Goal: Task Accomplishment & Management: Manage account settings

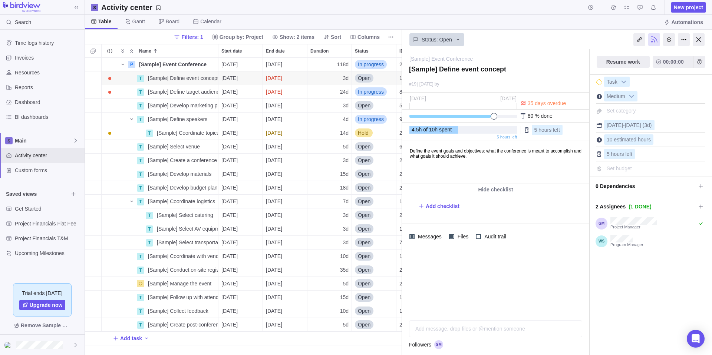
scroll to position [292, 311]
click at [657, 63] on icon at bounding box center [658, 62] width 6 height 6
click at [658, 60] on icon at bounding box center [658, 62] width 6 height 6
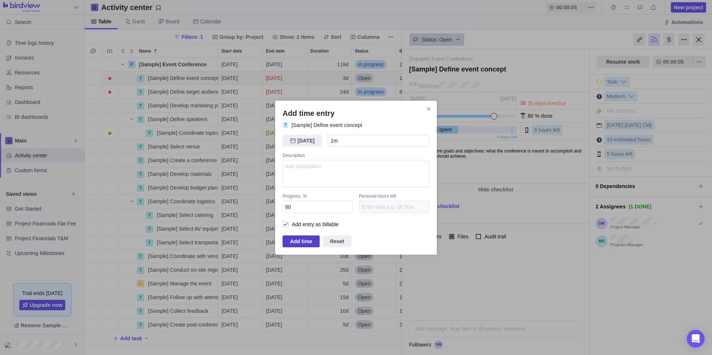
click at [296, 240] on span "Add time" at bounding box center [301, 241] width 22 height 9
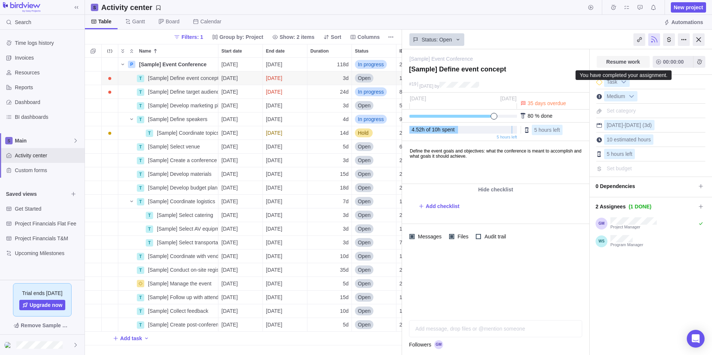
click at [646, 64] on span "Resume work" at bounding box center [622, 62] width 53 height 12
click at [702, 63] on span "Add time entry" at bounding box center [699, 62] width 12 height 12
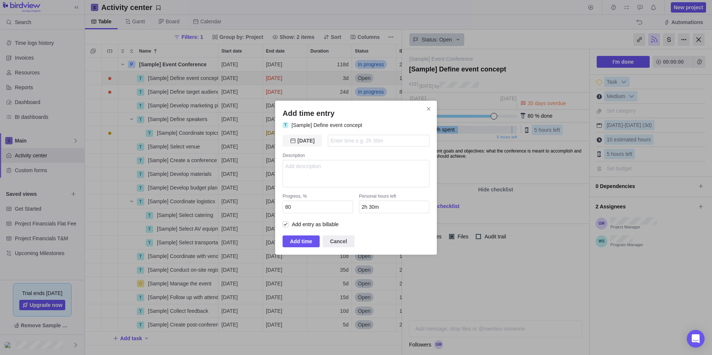
click at [311, 138] on span "[DATE]" at bounding box center [301, 141] width 39 height 12
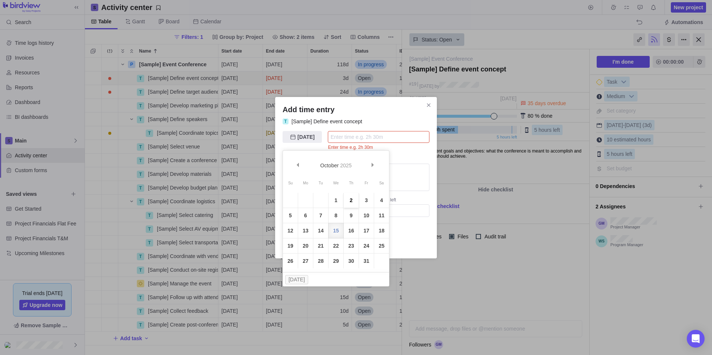
click at [354, 199] on link "2" at bounding box center [351, 200] width 15 height 15
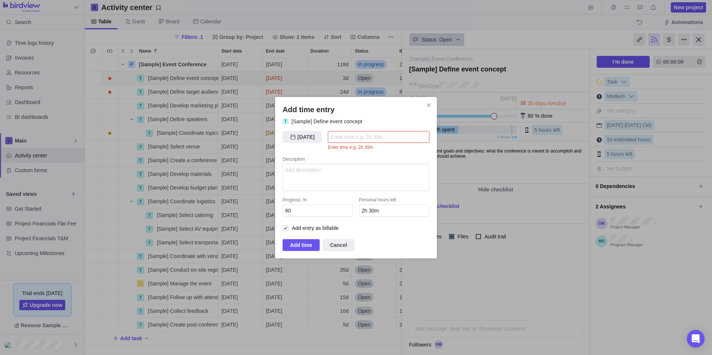
click at [368, 131] on input "Add time entry" at bounding box center [379, 137] width 102 height 12
type input "1"
type input "1h 30m"
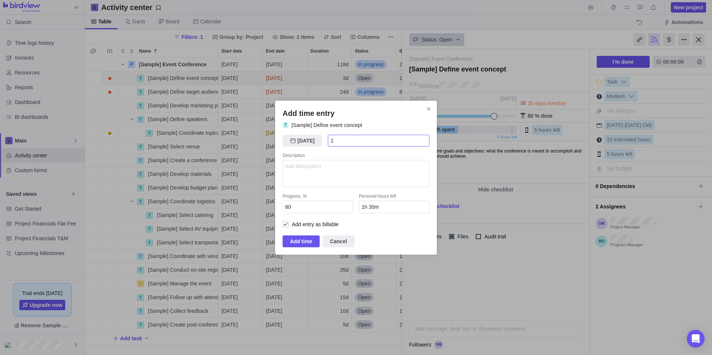
type input "1>"
type input "2h 30m"
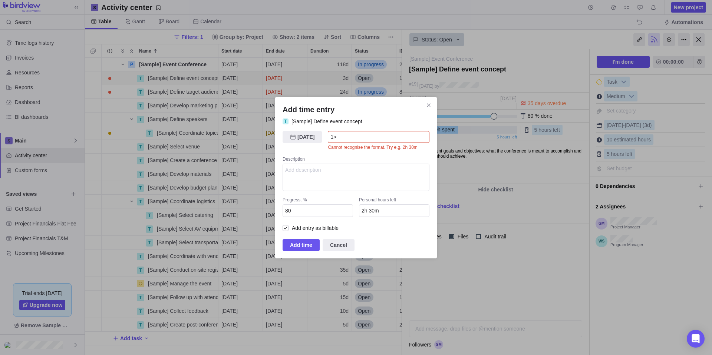
type input "1"
type input "1h 30m"
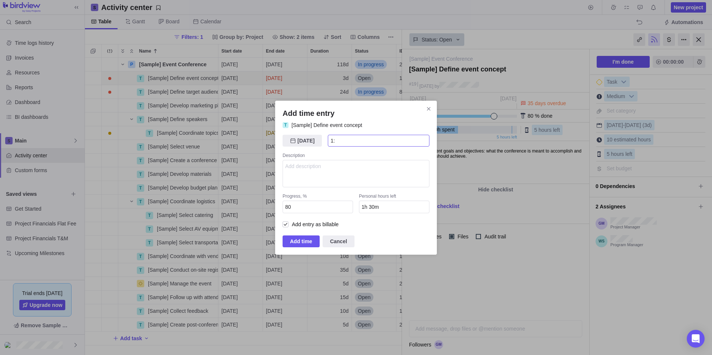
type input "1:3"
type input "1h 27m"
type input "1:30"
type input "1h"
type input "1h 30m"
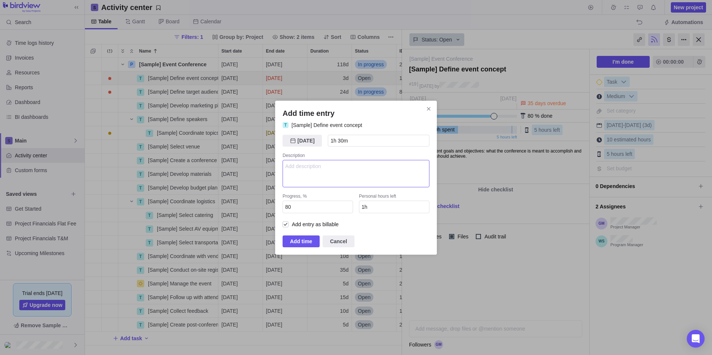
click at [346, 163] on textarea "Add time entry" at bounding box center [355, 173] width 147 height 27
click at [288, 244] on span "Add time" at bounding box center [300, 242] width 37 height 12
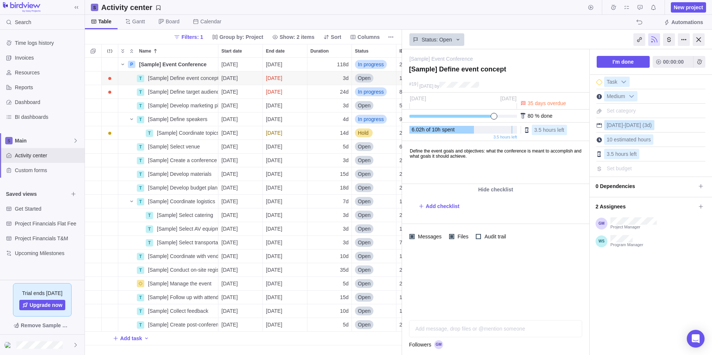
click at [644, 125] on span "(3d)" at bounding box center [646, 125] width 9 height 6
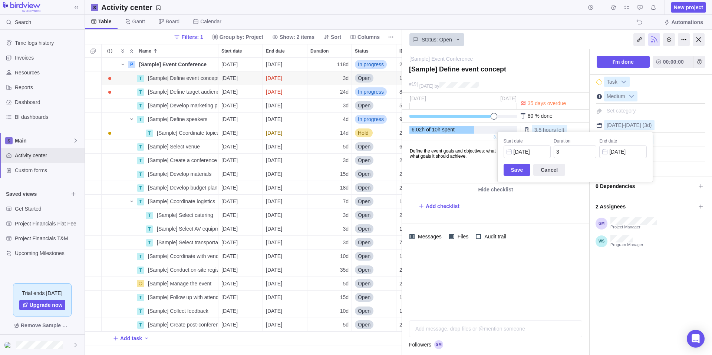
click at [561, 288] on div "[Sample] Event Conference — change [Sample] Define event concept #[DATE] 9 by A…" at bounding box center [557, 202] width 310 height 306
click at [598, 96] on div at bounding box center [599, 97] width 6 height 6
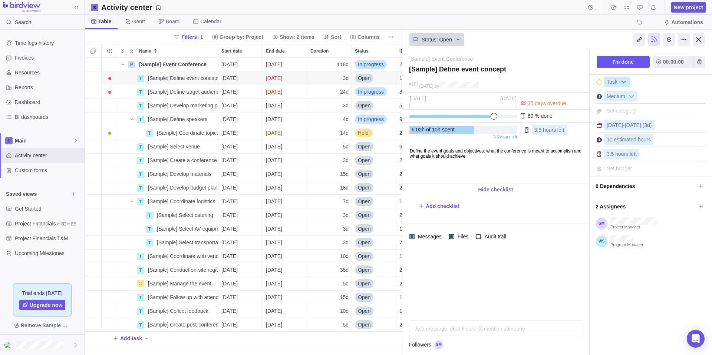
click at [610, 79] on span "Task" at bounding box center [611, 82] width 15 height 10
drag, startPoint x: 113, startPoint y: 83, endPoint x: 134, endPoint y: 143, distance: 64.0
click at [208, 79] on icon "More actions" at bounding box center [211, 78] width 6 height 6
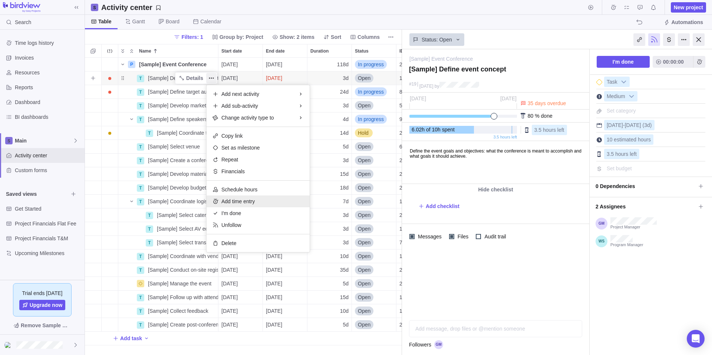
click at [265, 202] on div "Add time entry" at bounding box center [257, 202] width 103 height 12
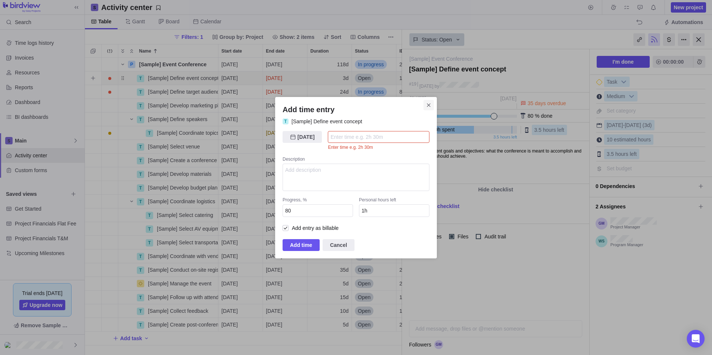
click at [424, 100] on span "Close" at bounding box center [428, 105] width 10 height 10
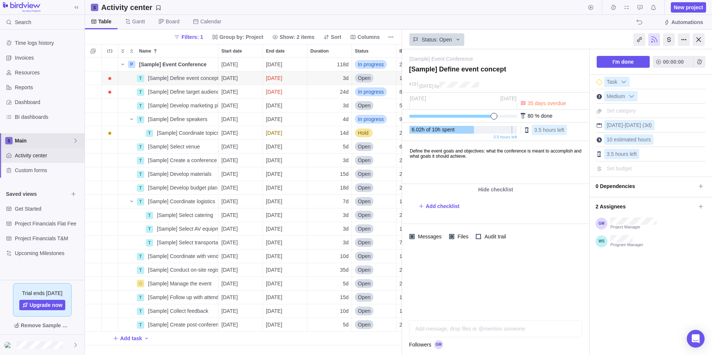
click at [76, 141] on icon at bounding box center [76, 141] width 6 height 6
click at [75, 141] on icon at bounding box center [76, 141] width 6 height 6
click at [26, 71] on span "Resources" at bounding box center [48, 72] width 67 height 7
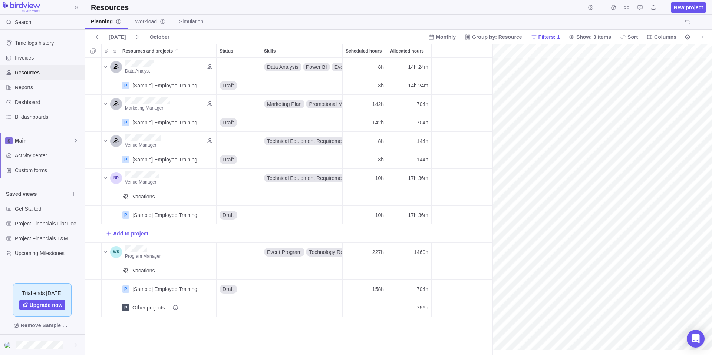
scroll to position [0, 127]
click at [20, 103] on span "Dashboard" at bounding box center [48, 102] width 67 height 7
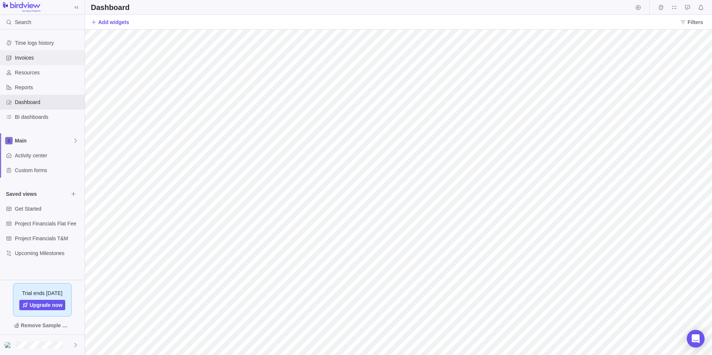
click at [46, 56] on span "Invoices" at bounding box center [48, 57] width 67 height 7
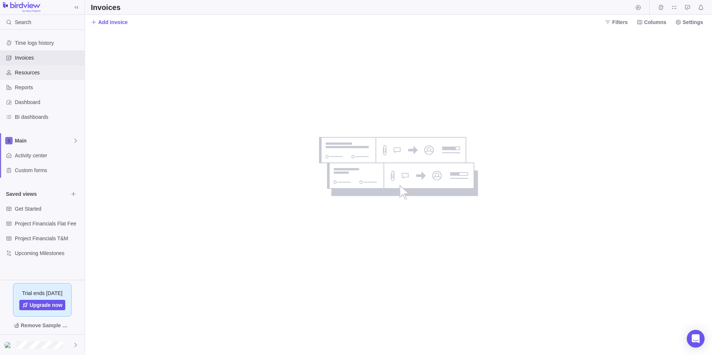
click at [40, 73] on span "Resources" at bounding box center [48, 72] width 67 height 7
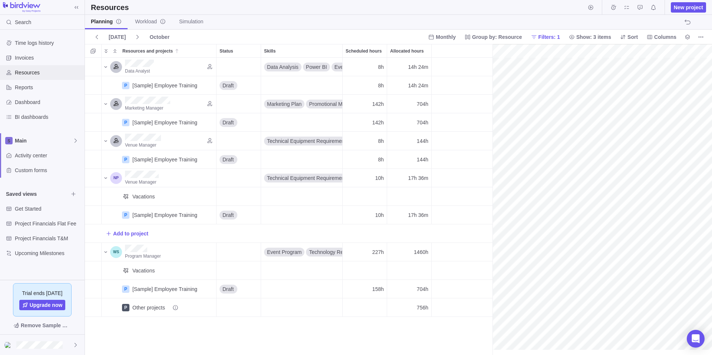
scroll to position [0, 127]
click at [36, 119] on span "BI dashboards" at bounding box center [48, 116] width 67 height 7
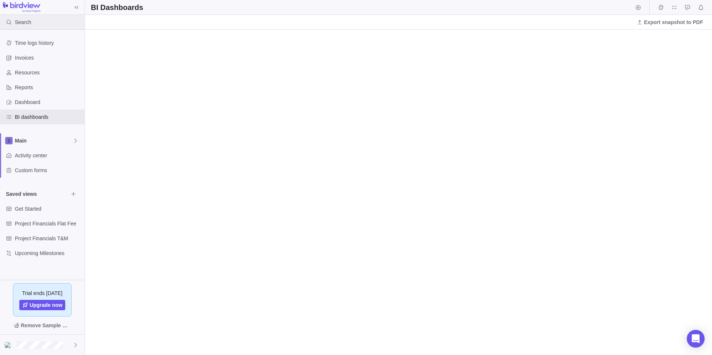
click at [61, 19] on div "Search" at bounding box center [42, 22] width 84 height 15
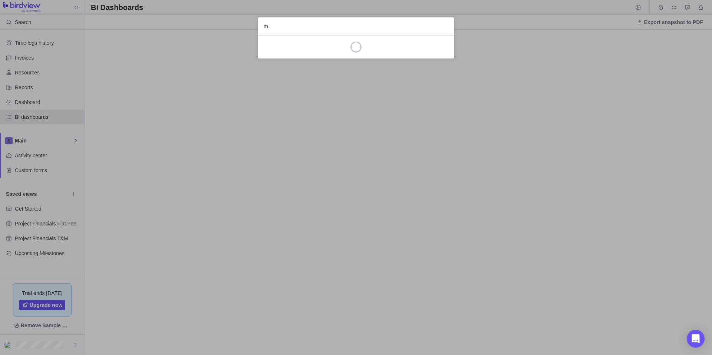
type input "my"
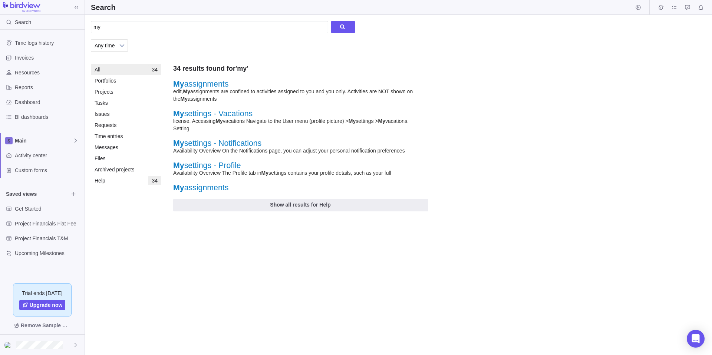
click at [217, 83] on link "My assignments" at bounding box center [200, 84] width 55 height 9
click at [42, 173] on span "Custom forms" at bounding box center [48, 170] width 67 height 7
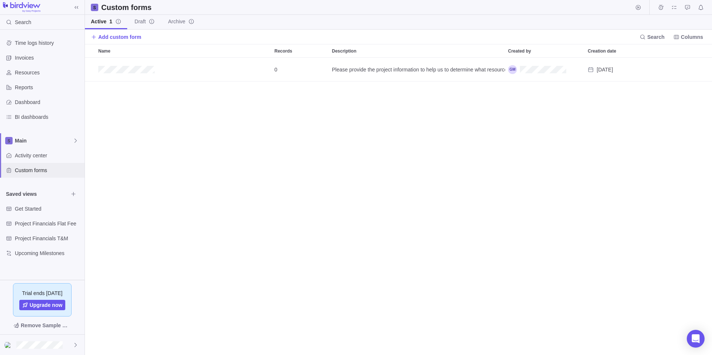
scroll to position [292, 621]
click at [17, 100] on span "Dashboard" at bounding box center [48, 102] width 67 height 7
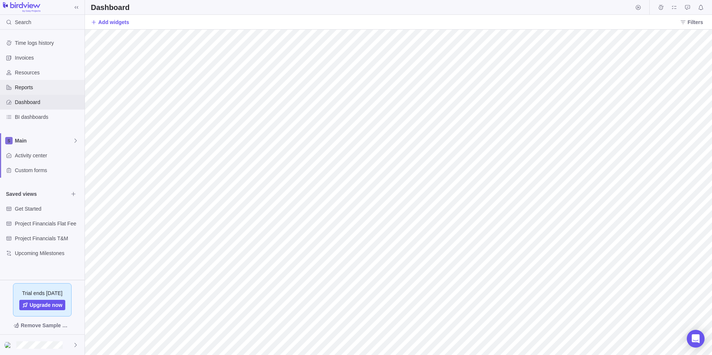
click at [21, 89] on span "Reports" at bounding box center [48, 87] width 67 height 7
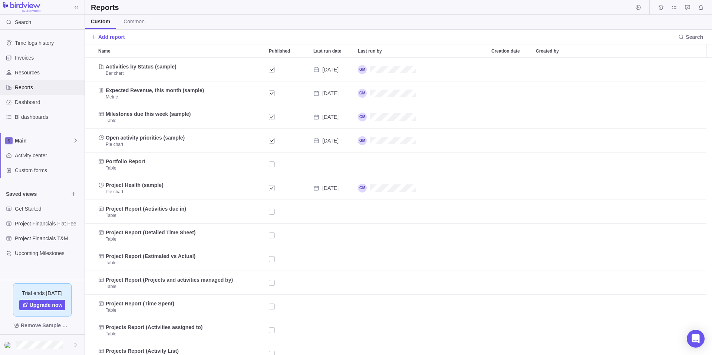
scroll to position [292, 621]
click at [39, 47] on div "Time logs history" at bounding box center [42, 43] width 84 height 15
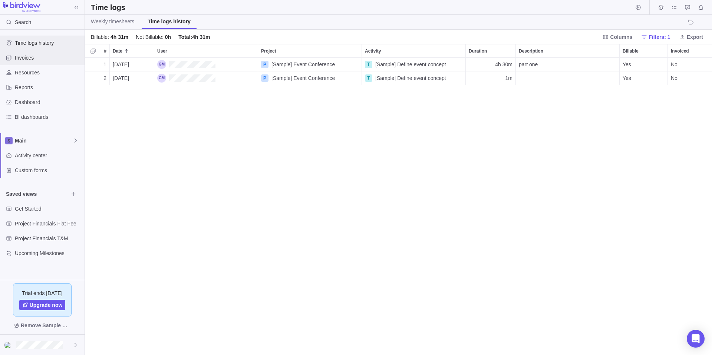
scroll to position [292, 621]
click at [45, 157] on span "Activity center" at bounding box center [48, 155] width 67 height 7
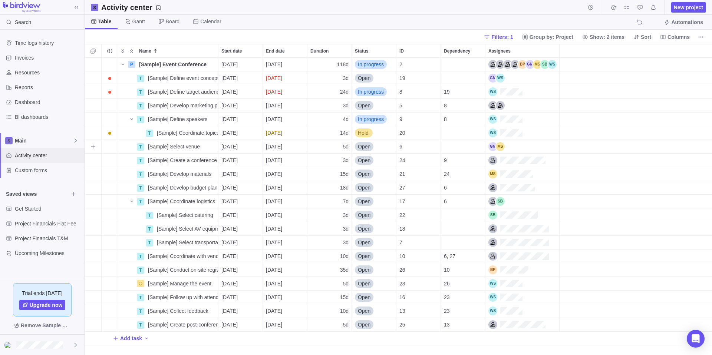
scroll to position [6, 6]
click at [591, 9] on icon "Start timer" at bounding box center [590, 7] width 6 height 6
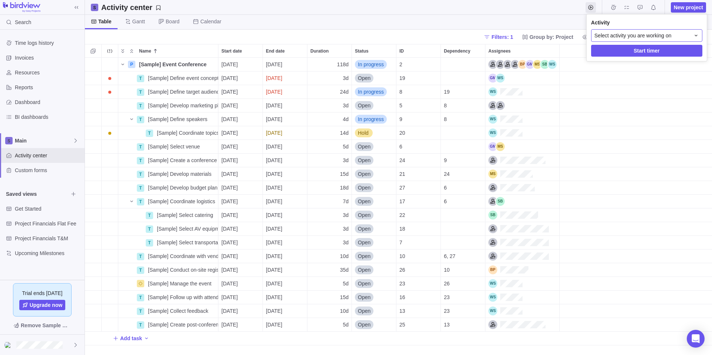
click at [618, 37] on span "Select activity you are working on" at bounding box center [632, 35] width 77 height 7
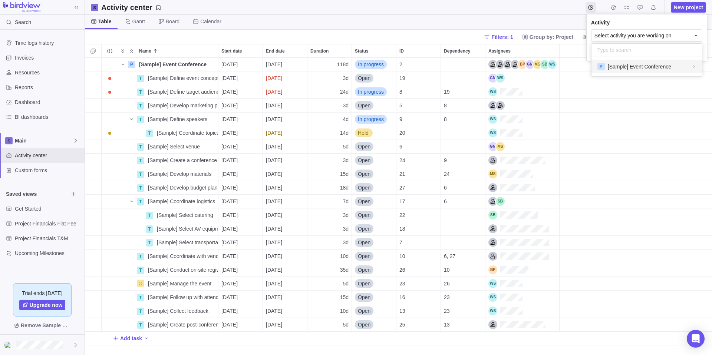
click at [688, 66] on div "P [Sample] Event Conference" at bounding box center [646, 67] width 99 height 8
click at [526, 4] on body "Search Time logs history Invoices Resources Reports Dashboard BI dashboards Mai…" at bounding box center [356, 177] width 712 height 355
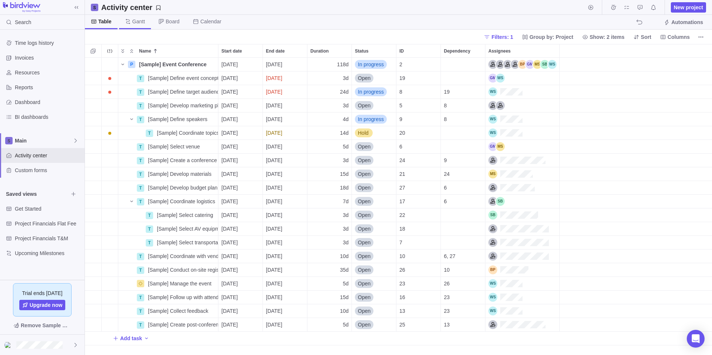
click at [136, 23] on span "Gantt" at bounding box center [138, 21] width 13 height 7
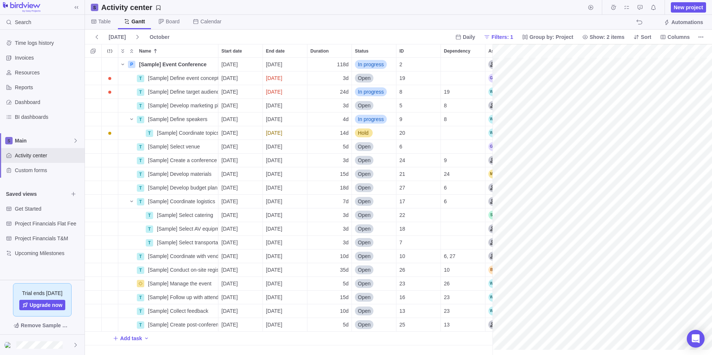
scroll to position [0, 1169]
click at [136, 23] on span "Gantt" at bounding box center [138, 21] width 14 height 7
click at [174, 20] on span "Board" at bounding box center [173, 21] width 14 height 7
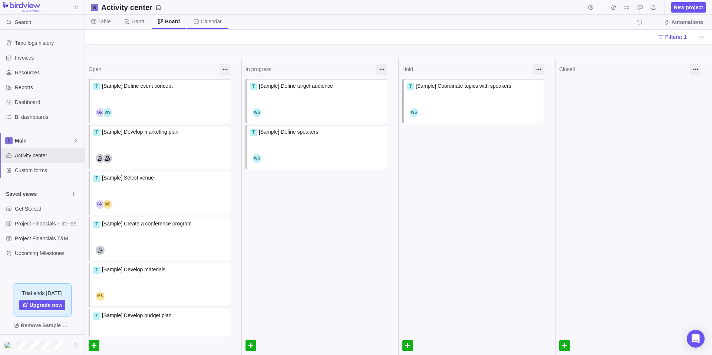
click at [196, 19] on icon at bounding box center [196, 22] width 6 height 6
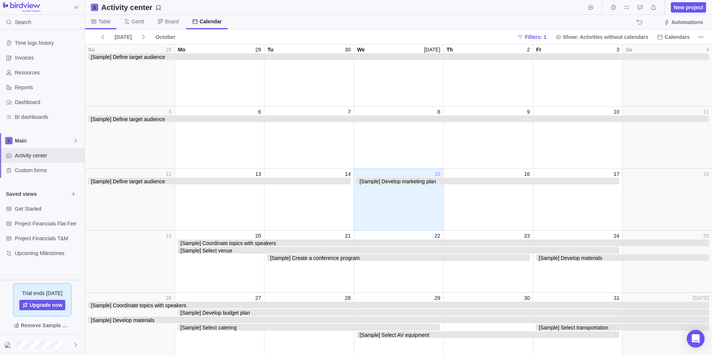
click at [106, 21] on span "Table" at bounding box center [104, 21] width 12 height 7
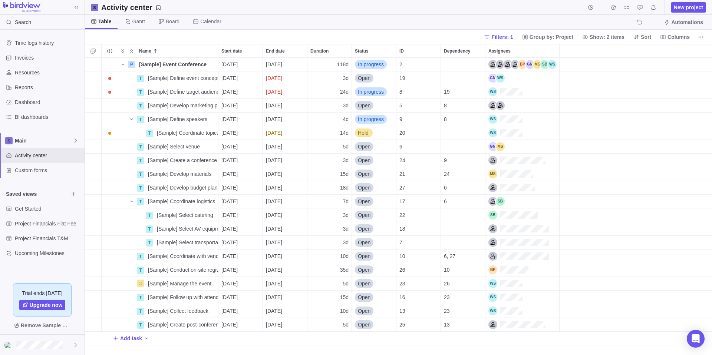
scroll to position [292, 621]
click at [615, 4] on icon "Time logs" at bounding box center [613, 7] width 6 height 6
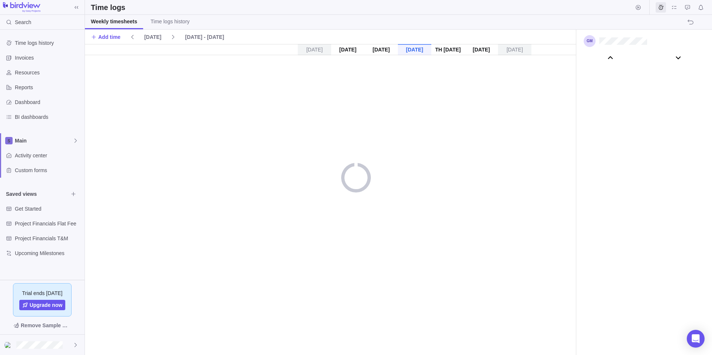
scroll to position [41390, 0]
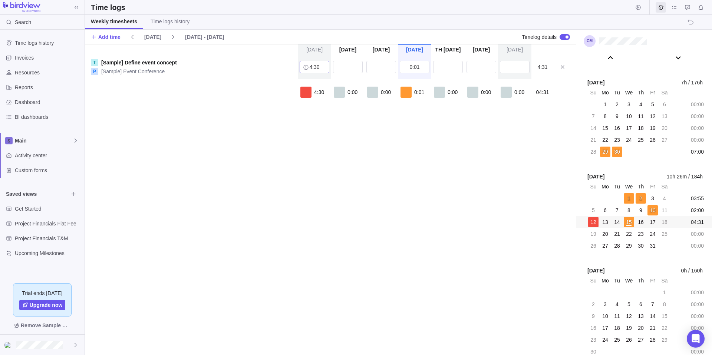
click at [318, 69] on input "4:30" at bounding box center [314, 67] width 30 height 13
click at [356, 233] on div "[DATE] [DATE] [DATE] [DATE] Oct 16 [DATE] [DATE] T [Sample] Define event concep…" at bounding box center [330, 199] width 491 height 311
click at [673, 6] on icon "My assignments" at bounding box center [674, 7] width 6 height 6
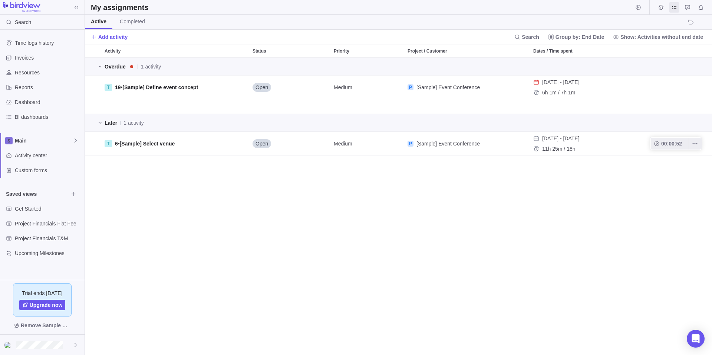
scroll to position [292, 621]
click at [257, 282] on div "Overdue 1 activity T 19 • [Sample] Define event concept Open Medium P [Sample] …" at bounding box center [398, 207] width 627 height 298
click at [42, 143] on span "Main" at bounding box center [44, 140] width 58 height 7
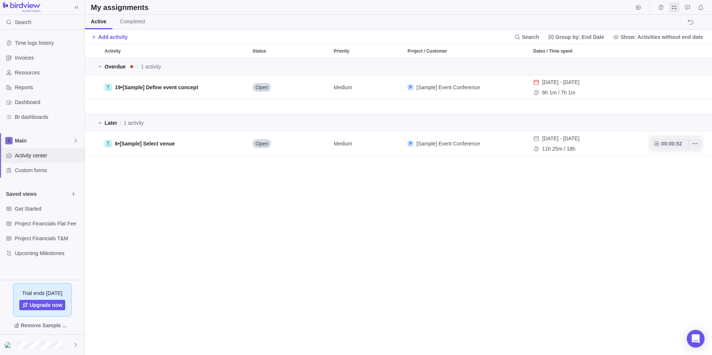
click at [39, 156] on span "Activity center" at bounding box center [48, 155] width 67 height 7
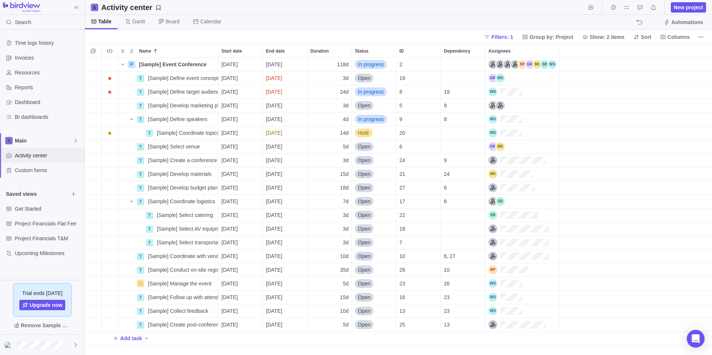
scroll to position [6, 6]
click at [616, 9] on icon "Time logs" at bounding box center [613, 7] width 6 height 6
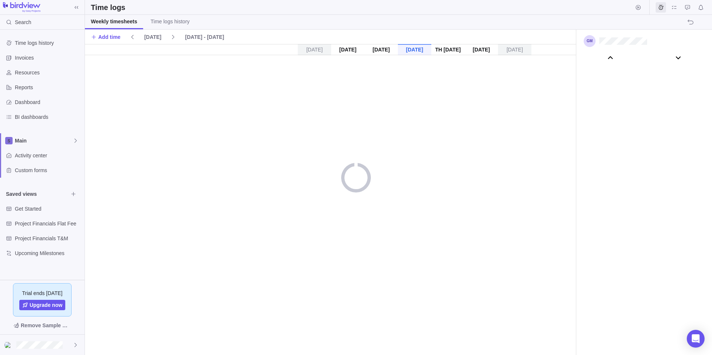
scroll to position [41390, 0]
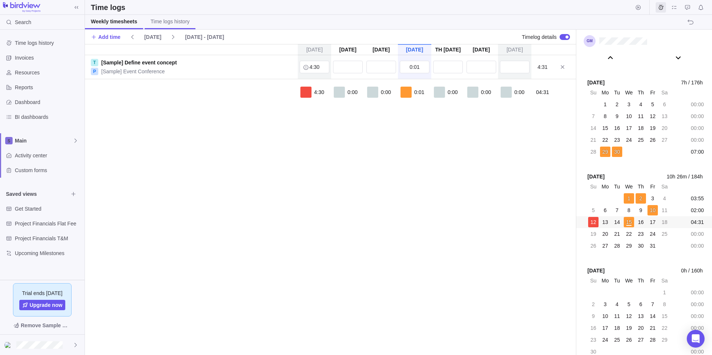
click at [157, 17] on link "Time logs history" at bounding box center [170, 22] width 51 height 14
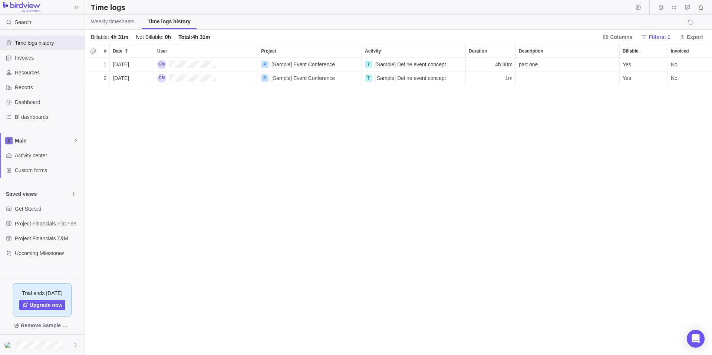
scroll to position [292, 621]
click at [282, 67] on span "[Sample] Event Conference" at bounding box center [302, 64] width 63 height 7
click at [268, 99] on div "P [Sample] Event Conference" at bounding box center [309, 94] width 103 height 13
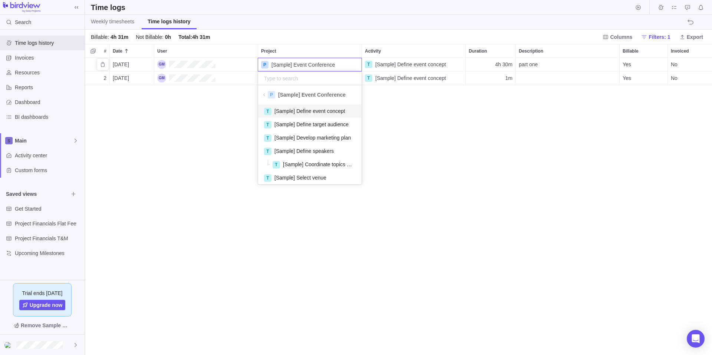
scroll to position [6, 6]
click at [297, 94] on span "[Sample] Event Conference" at bounding box center [311, 94] width 67 height 7
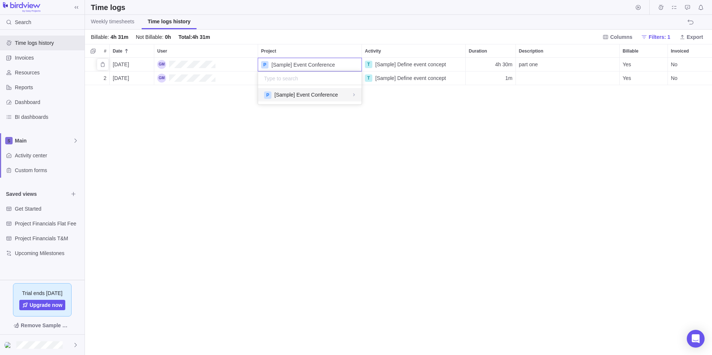
scroll to position [14, 98]
click at [297, 94] on span "[Sample] Event Conference" at bounding box center [305, 94] width 63 height 7
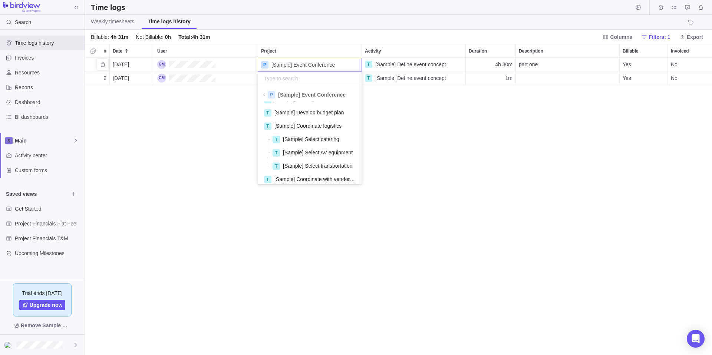
scroll to position [111, 0]
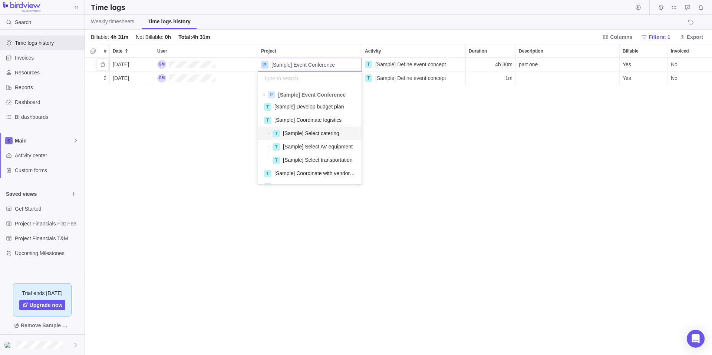
click at [302, 133] on span "[Sample] Select catering" at bounding box center [311, 133] width 56 height 7
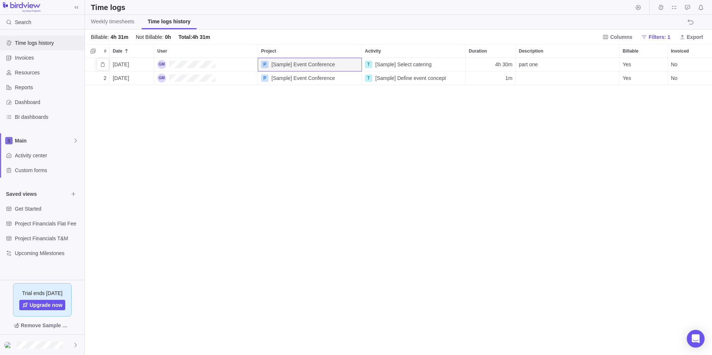
click at [43, 44] on span "Time logs history" at bounding box center [48, 42] width 67 height 7
click at [44, 73] on span "Resources" at bounding box center [48, 72] width 67 height 7
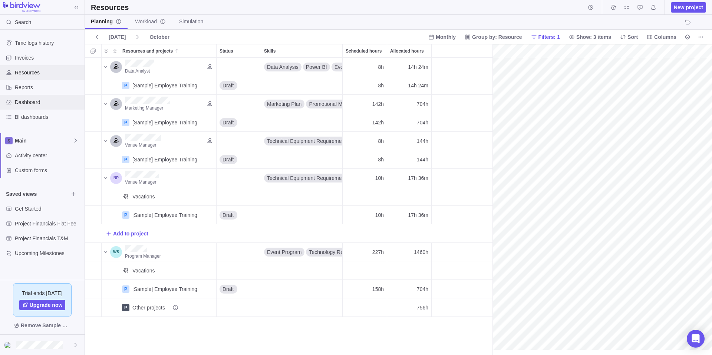
scroll to position [0, 127]
click at [37, 120] on span "BI dashboards" at bounding box center [48, 116] width 67 height 7
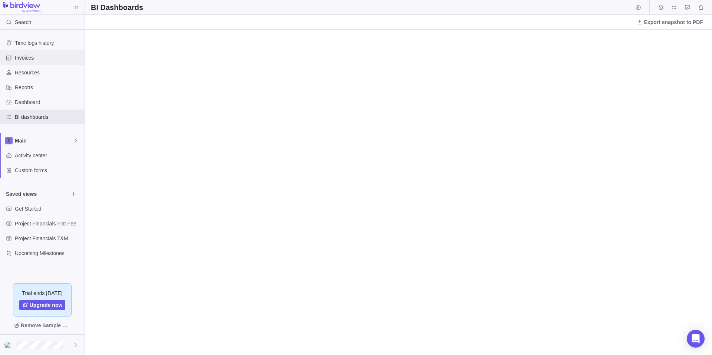
click at [45, 59] on span "Invoices" at bounding box center [48, 57] width 67 height 7
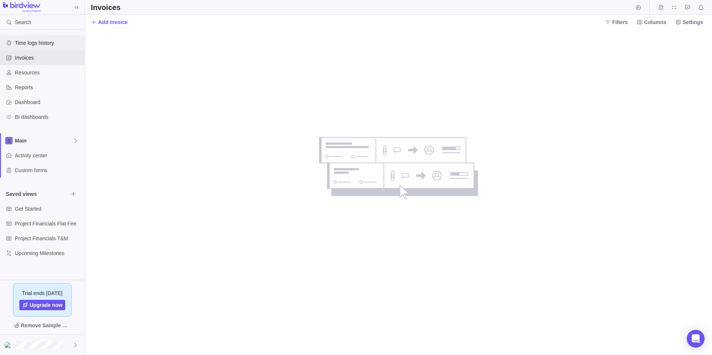
click at [50, 43] on span "Time logs history" at bounding box center [48, 42] width 67 height 7
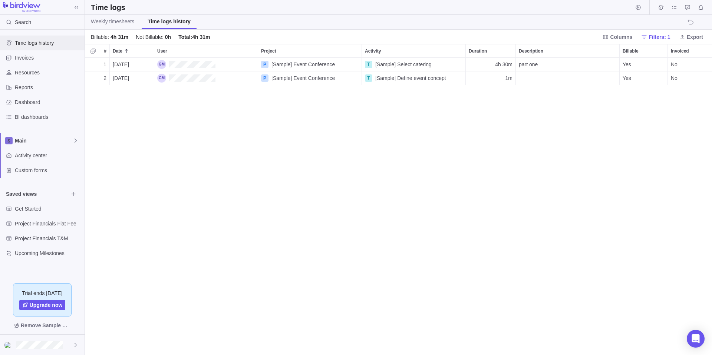
scroll to position [292, 621]
click at [36, 113] on div "BI dashboards" at bounding box center [42, 117] width 84 height 15
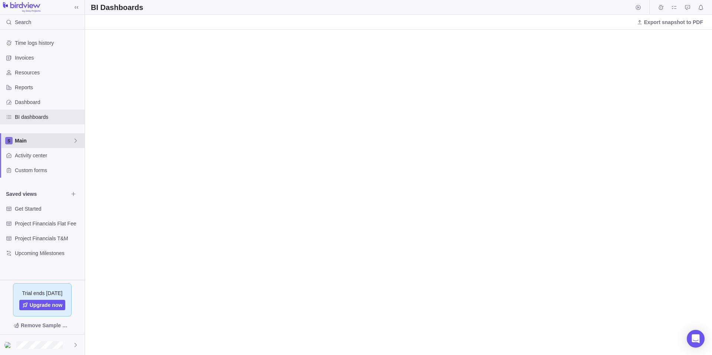
click at [52, 138] on span "Main" at bounding box center [44, 140] width 58 height 7
click at [43, 37] on div "Time logs history" at bounding box center [42, 43] width 84 height 15
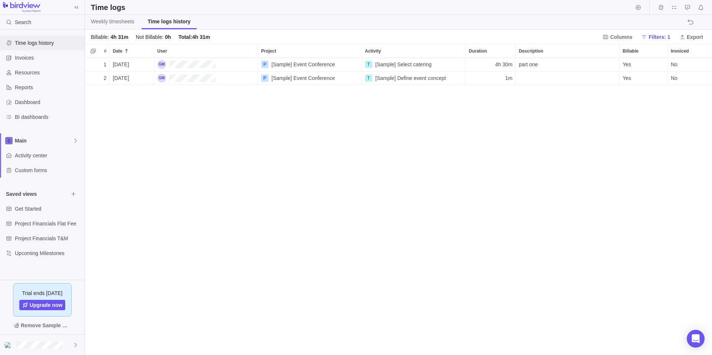
scroll to position [292, 621]
click at [90, 20] on link "Weekly timesheets" at bounding box center [112, 22] width 55 height 14
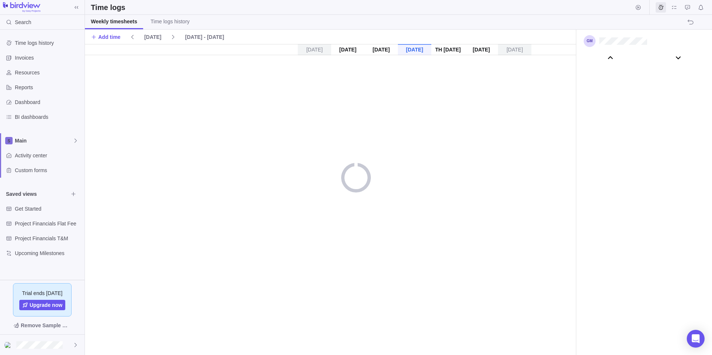
scroll to position [41390, 0]
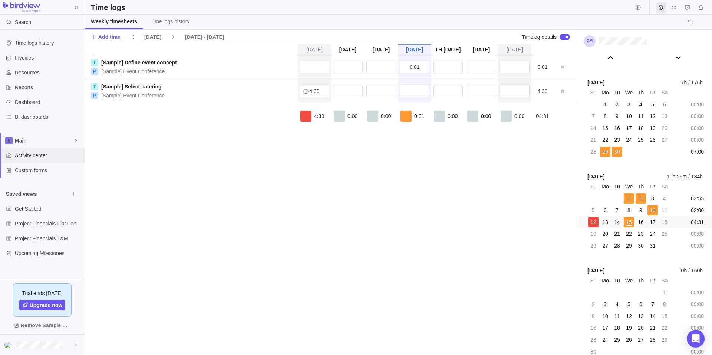
click at [44, 154] on span "Activity center" at bounding box center [48, 155] width 67 height 7
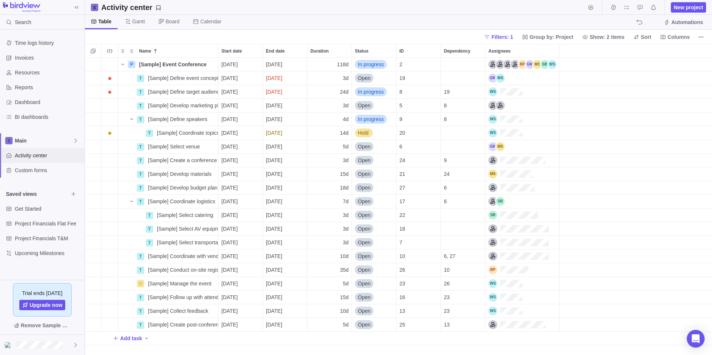
scroll to position [292, 621]
click at [78, 138] on icon at bounding box center [76, 141] width 6 height 6
click at [47, 176] on div "New space" at bounding box center [42, 171] width 78 height 13
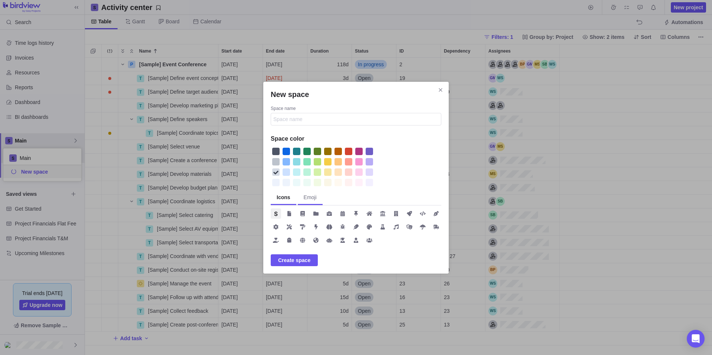
click at [308, 199] on span "Emoji" at bounding box center [310, 197] width 13 height 7
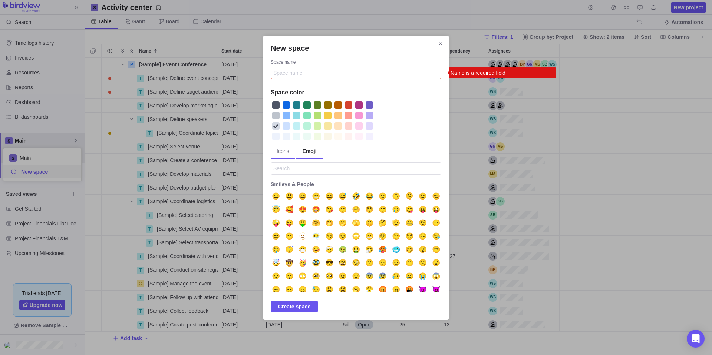
click at [286, 152] on span "Icons" at bounding box center [282, 150] width 12 height 7
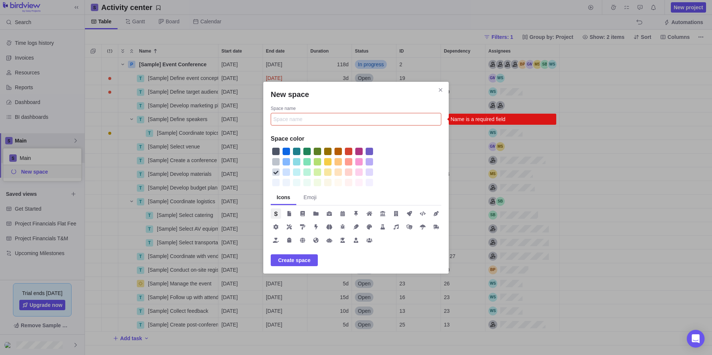
click at [438, 91] on icon "Close" at bounding box center [440, 90] width 6 height 6
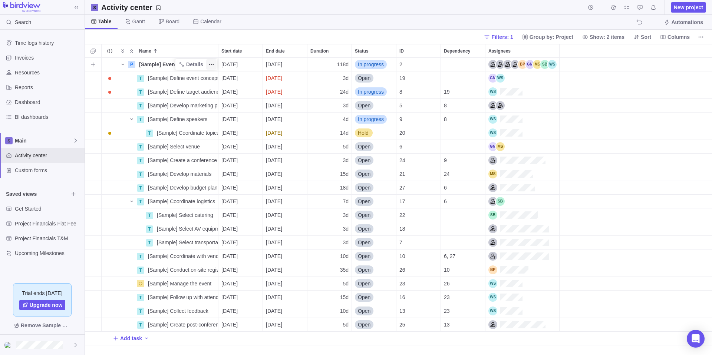
click at [210, 65] on icon "More actions" at bounding box center [211, 65] width 6 height 6
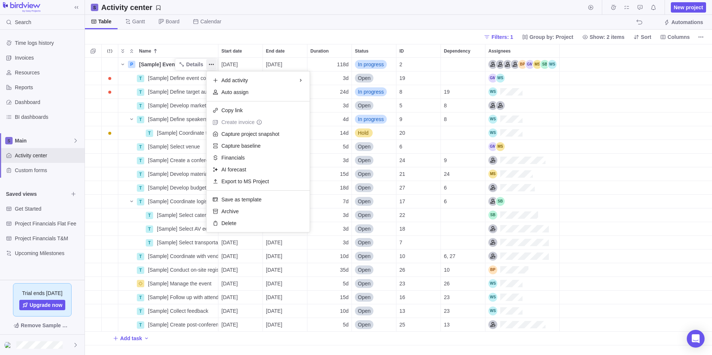
click at [440, 16] on body "Search Time logs history Invoices Resources Reports Dashboard BI dashboards Mai…" at bounding box center [356, 177] width 712 height 355
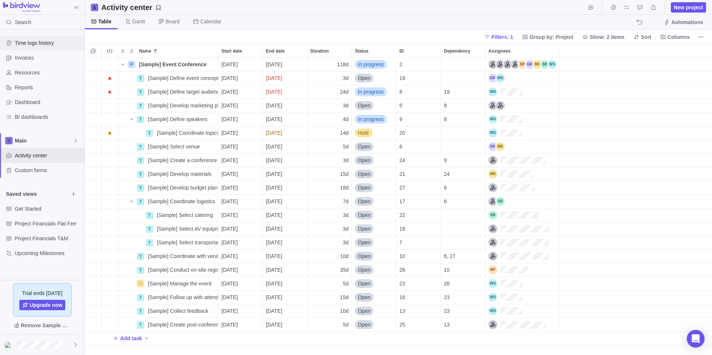
click at [53, 40] on span "Time logs history" at bounding box center [48, 42] width 67 height 7
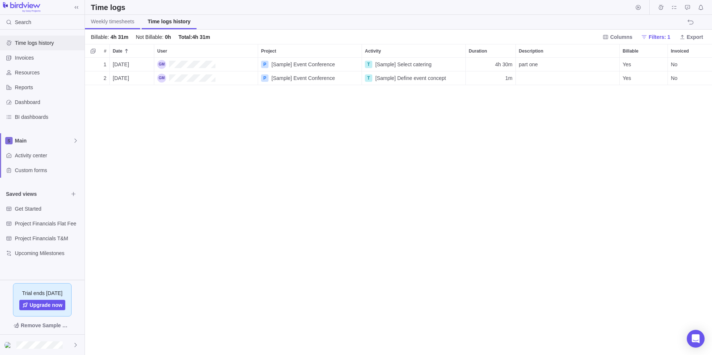
scroll to position [292, 621]
click at [105, 21] on span "Weekly timesheets" at bounding box center [112, 21] width 43 height 7
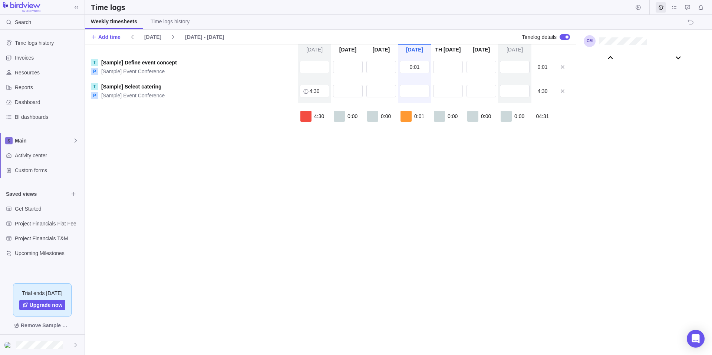
scroll to position [41390, 0]
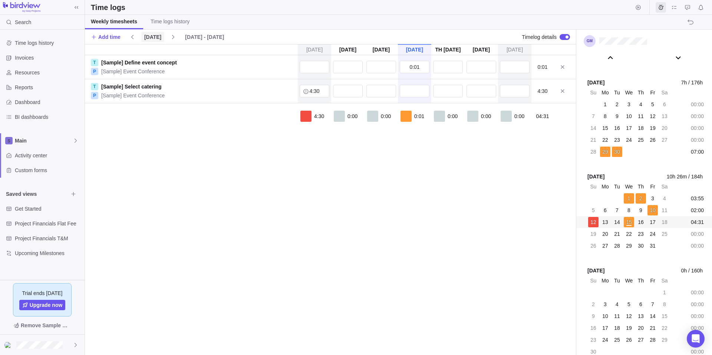
click at [154, 38] on span "[DATE]" at bounding box center [152, 36] width 17 height 7
click at [110, 37] on span "Add time" at bounding box center [109, 36] width 22 height 7
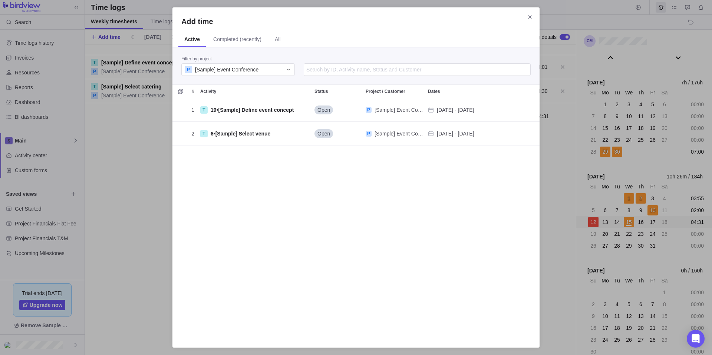
scroll to position [235, 361]
click at [273, 68] on div "P [Sample] Event Conference" at bounding box center [234, 69] width 98 height 7
click at [255, 69] on span "[Sample] Event Conference" at bounding box center [226, 69] width 63 height 7
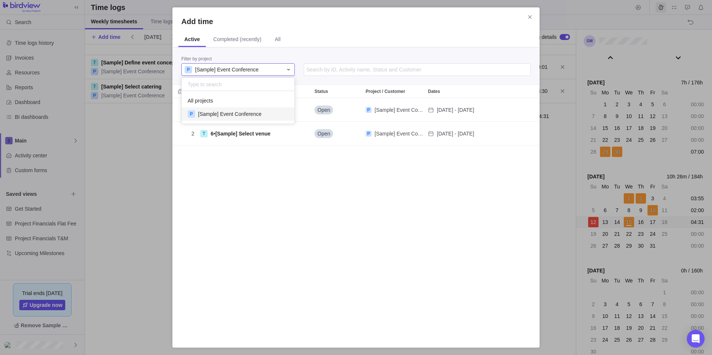
click at [220, 115] on span "[Sample] Event Conference" at bounding box center [229, 113] width 63 height 7
click at [236, 67] on span "[Sample] Event Conference" at bounding box center [226, 69] width 63 height 7
click at [190, 103] on span "All projects" at bounding box center [200, 100] width 25 height 7
click at [283, 70] on div "All projects" at bounding box center [237, 69] width 113 height 13
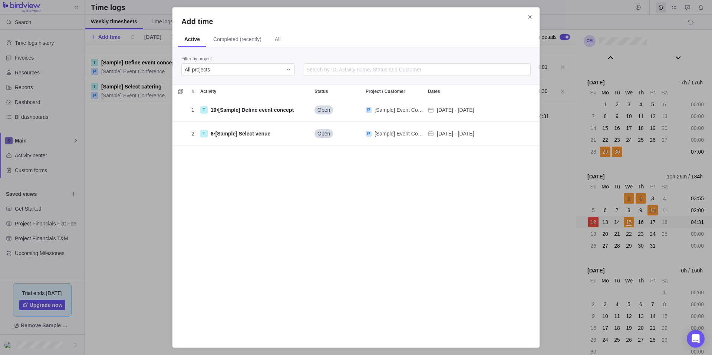
drag, startPoint x: 531, startPoint y: 16, endPoint x: 523, endPoint y: 24, distance: 11.3
click at [531, 16] on icon "Close" at bounding box center [530, 17] width 6 height 6
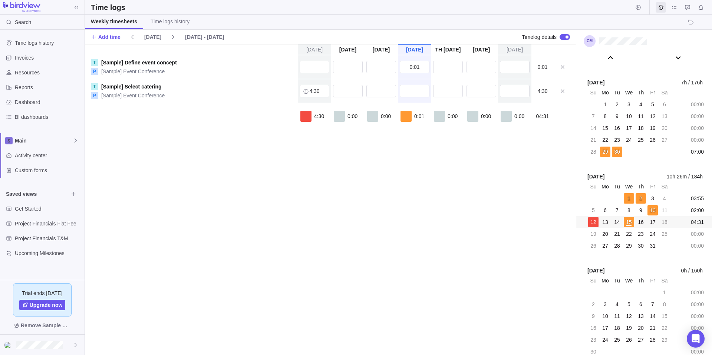
click at [412, 84] on div at bounding box center [414, 91] width 33 height 24
click at [412, 86] on input "text" at bounding box center [414, 91] width 30 height 13
type input "6"
click at [461, 142] on div "[DATE] [DATE] [DATE] [DATE] Oct 16 [DATE] [DATE] T [Sample] Define event concep…" at bounding box center [330, 199] width 491 height 311
click at [419, 73] on div "0:01" at bounding box center [414, 67] width 33 height 24
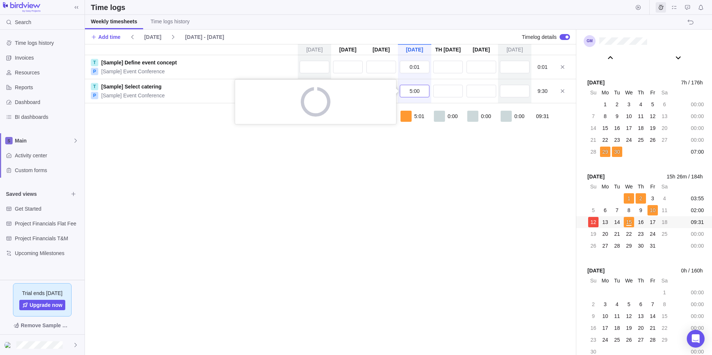
click at [414, 92] on input "5:00" at bounding box center [414, 91] width 30 height 13
click at [447, 92] on div "[DATE] [DATE] [DATE] [DATE] Oct 16 [DATE] [DATE] T [Sample] Define event concep…" at bounding box center [330, 199] width 491 height 311
click at [403, 116] on div at bounding box center [405, 116] width 11 height 11
type input "8:00"
click at [454, 242] on div "[DATE] [DATE] [DATE] [DATE] Oct 16 [DATE] [DATE] T [Sample] Define event concep…" at bounding box center [330, 199] width 491 height 311
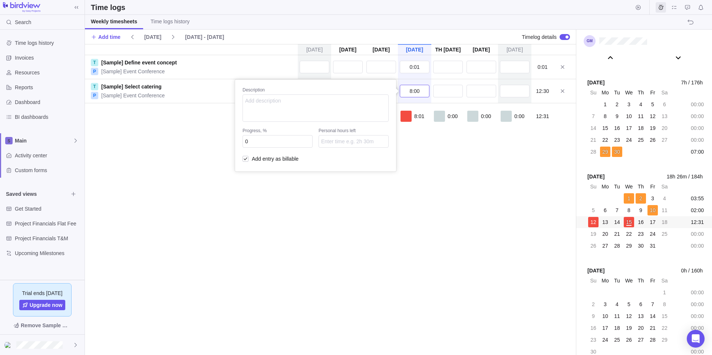
click at [398, 92] on div "8:00 Description Progress, % 0 Personal hours left Add entry as billable" at bounding box center [414, 91] width 33 height 24
click at [298, 267] on div "[DATE] [DATE] [DATE] [DATE] Oct 16 [DATE] [DATE] T [Sample] Define event concep…" at bounding box center [330, 199] width 491 height 311
click at [215, 36] on div "[DATE] - [DATE]" at bounding box center [204, 37] width 45 height 10
click at [200, 35] on div "[DATE] - [DATE]" at bounding box center [204, 37] width 45 height 10
click at [171, 38] on icon at bounding box center [173, 37] width 6 height 6
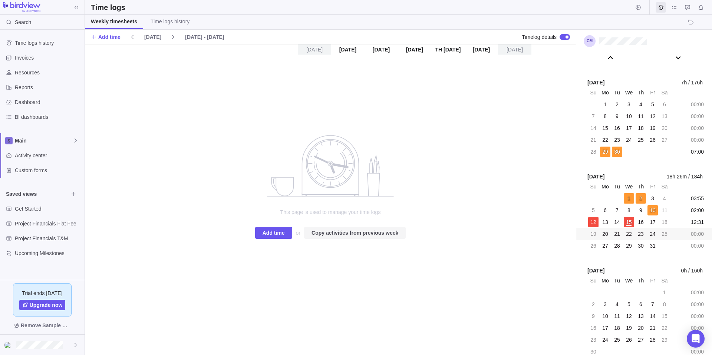
click at [358, 234] on span "Copy activities from previous week" at bounding box center [354, 233] width 87 height 9
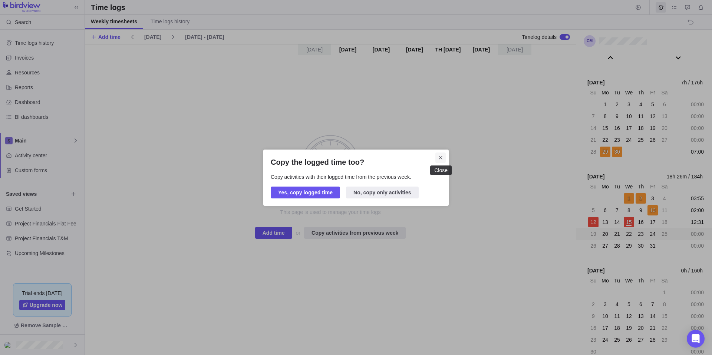
click at [440, 157] on icon "Close" at bounding box center [439, 157] width 3 height 3
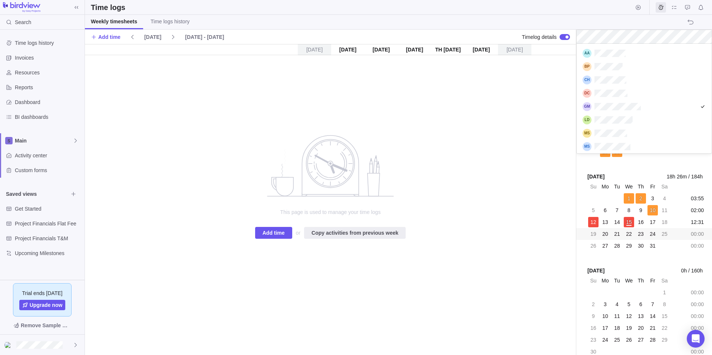
scroll to position [104, 129]
click at [665, 123] on div "grid" at bounding box center [643, 119] width 135 height 13
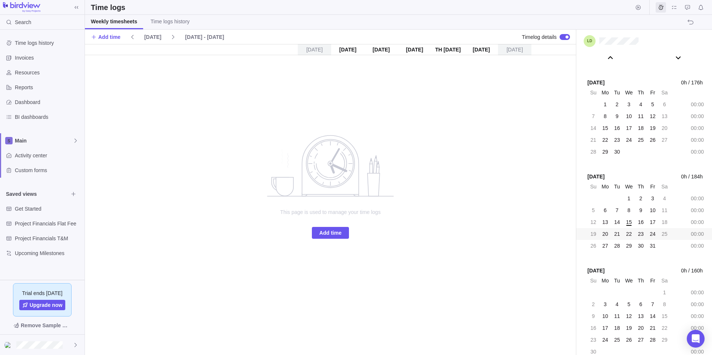
click at [262, 175] on icon "no data to show" at bounding box center [330, 166] width 148 height 63
click at [677, 8] on span "My assignments" at bounding box center [674, 7] width 10 height 10
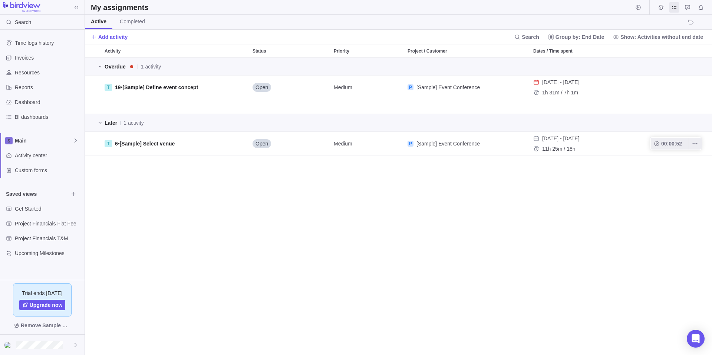
scroll to position [292, 621]
click at [76, 3] on span at bounding box center [76, 7] width 10 height 10
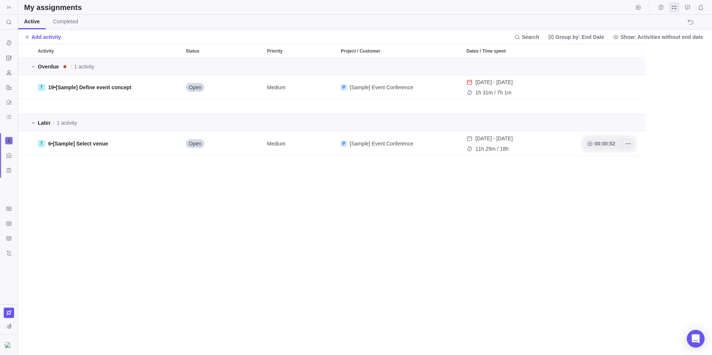
scroll to position [292, 688]
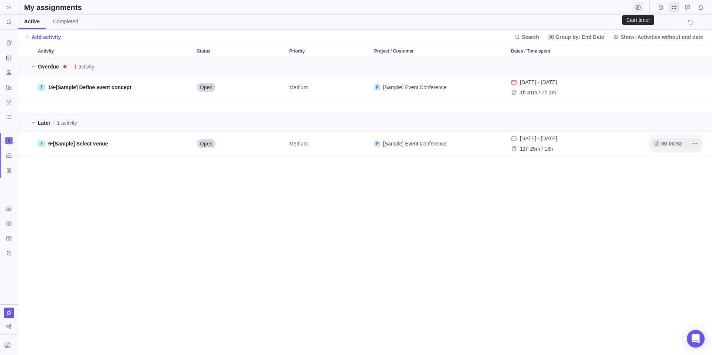
click at [642, 10] on span "Start timer" at bounding box center [638, 7] width 10 height 10
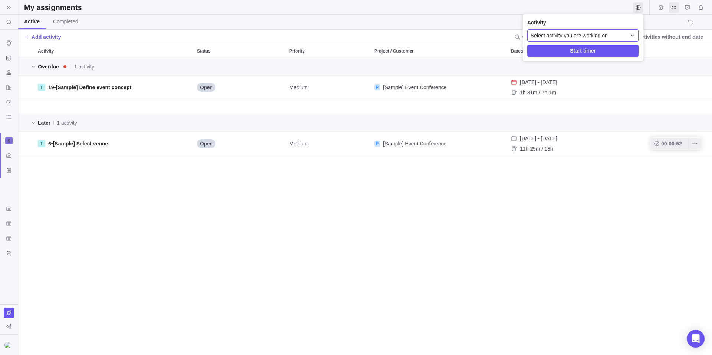
click at [566, 38] on span "Select activity you are working on" at bounding box center [568, 35] width 77 height 7
click at [258, 276] on body "Search (Ctrl+K) Time logs history Invoices Resources Reports Dashboard BI dashb…" at bounding box center [356, 177] width 712 height 355
click at [6, 4] on span at bounding box center [9, 7] width 10 height 10
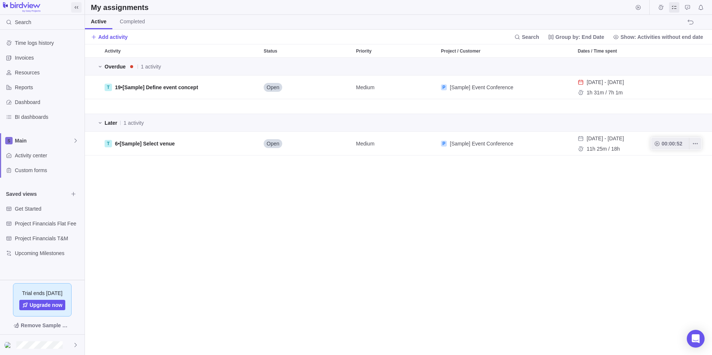
scroll to position [292, 621]
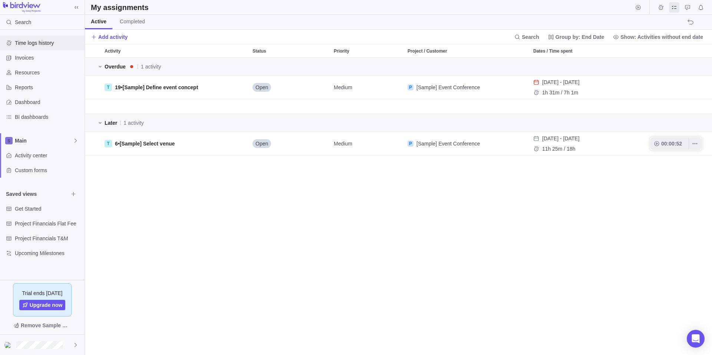
click at [60, 45] on span "Time logs history" at bounding box center [48, 42] width 67 height 7
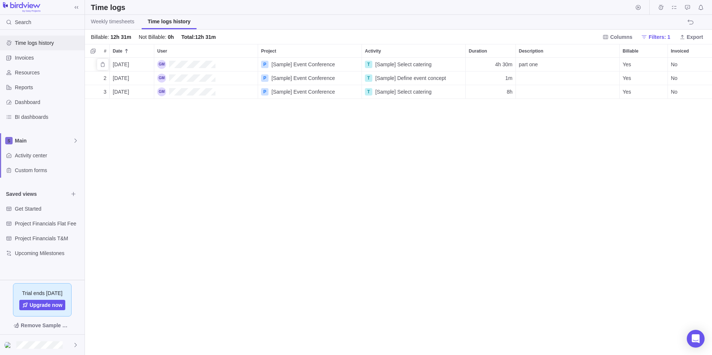
scroll to position [292, 621]
click at [125, 23] on span "Weekly timesheets" at bounding box center [112, 21] width 43 height 7
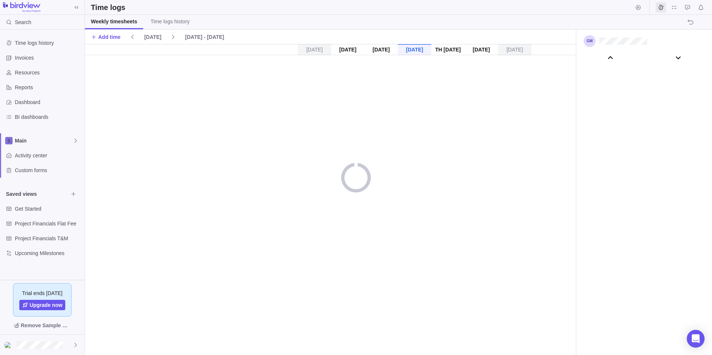
scroll to position [41390, 0]
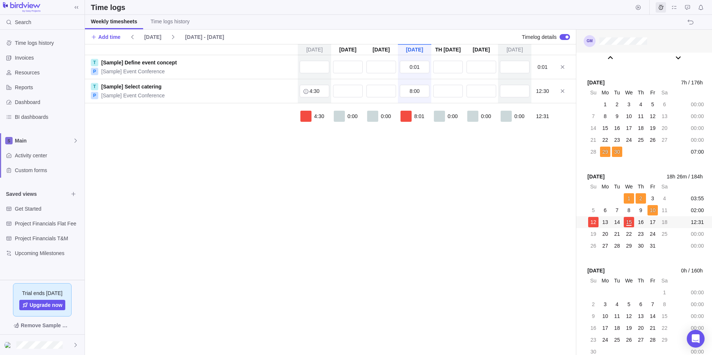
click at [640, 36] on div at bounding box center [644, 41] width 136 height 23
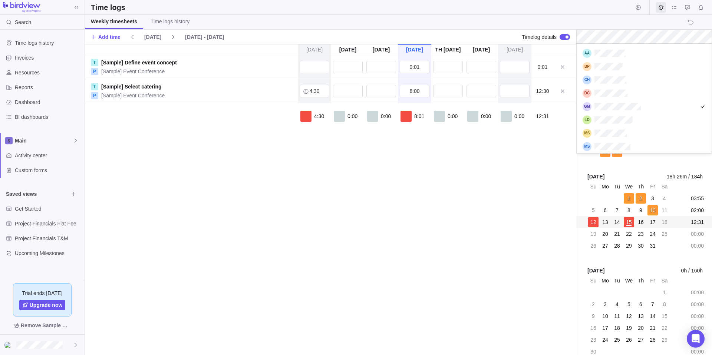
scroll to position [104, 129]
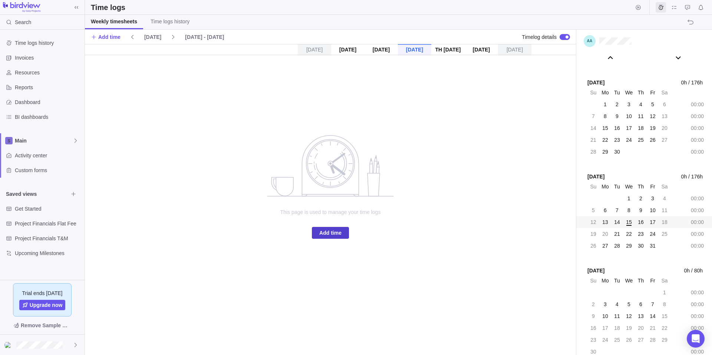
click at [335, 236] on span "Add time" at bounding box center [330, 233] width 22 height 9
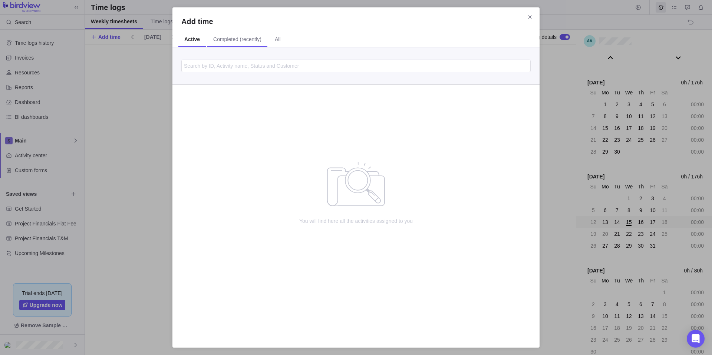
click at [251, 42] on span "Completed (recently)" at bounding box center [237, 39] width 48 height 7
click at [198, 37] on span "Active" at bounding box center [191, 40] width 26 height 14
click at [524, 22] on div "Add time" at bounding box center [355, 21] width 367 height 10
click at [530, 16] on icon "Close" at bounding box center [530, 17] width 6 height 6
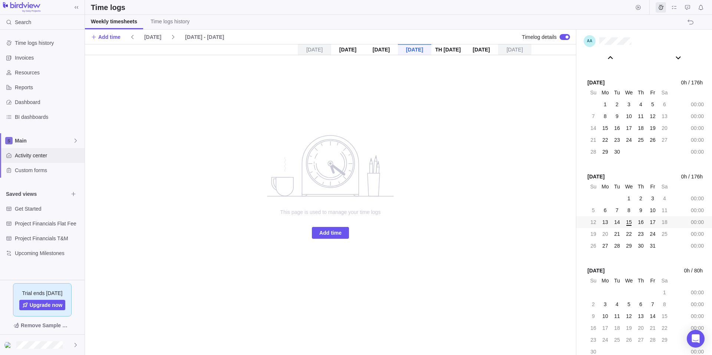
click at [41, 160] on div "Activity center" at bounding box center [42, 155] width 84 height 15
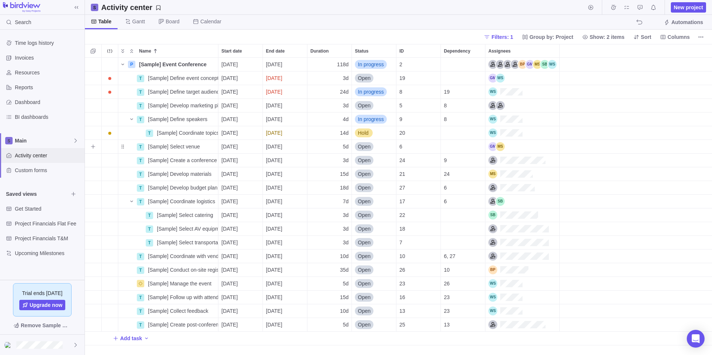
scroll to position [292, 621]
click at [38, 110] on div "BI dashboards" at bounding box center [42, 117] width 84 height 15
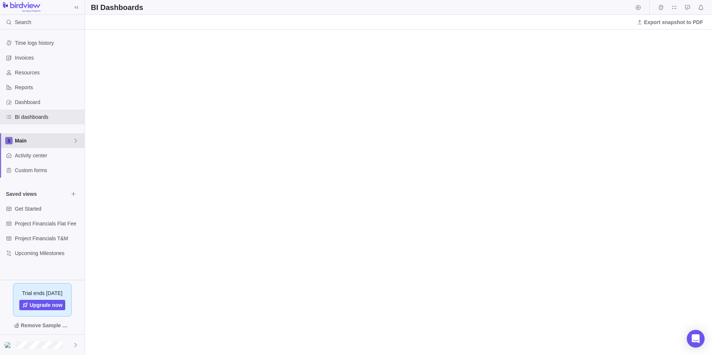
click at [38, 139] on span "Main" at bounding box center [44, 140] width 58 height 7
click at [36, 21] on body "Search Time logs history Invoices Resources Reports Dashboard BI dashboards Mai…" at bounding box center [356, 177] width 712 height 355
click at [60, 44] on span "Time logs history" at bounding box center [48, 42] width 67 height 7
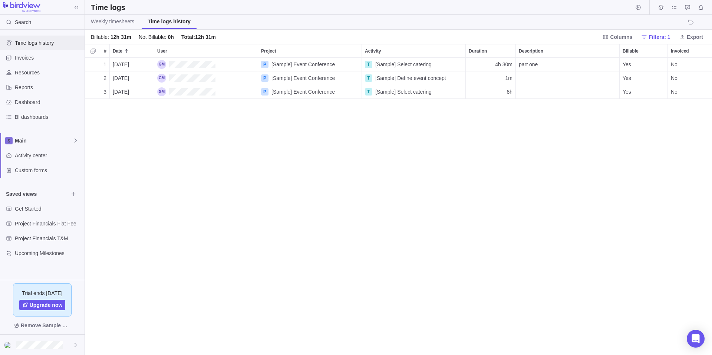
scroll to position [292, 621]
click at [114, 20] on span "Weekly timesheets" at bounding box center [112, 21] width 43 height 7
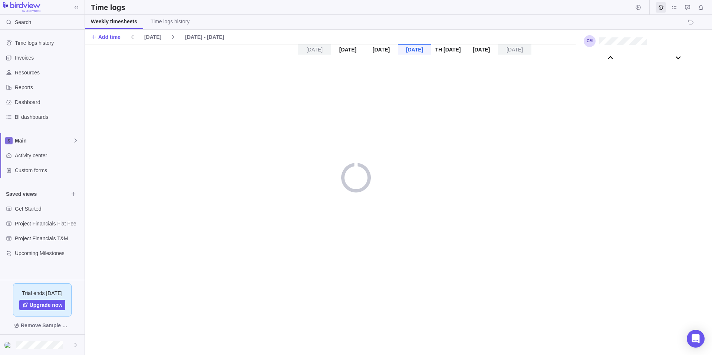
scroll to position [41390, 0]
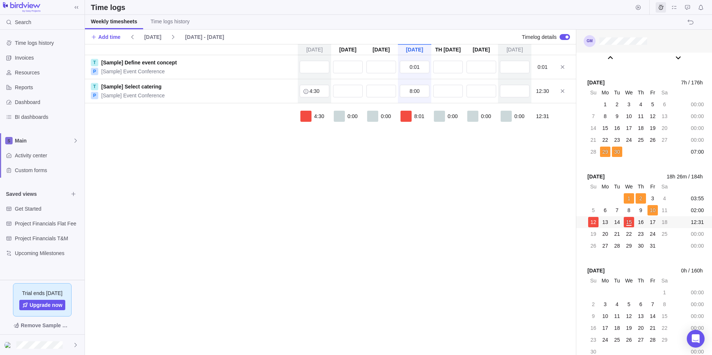
click at [641, 52] on div at bounding box center [644, 41] width 136 height 23
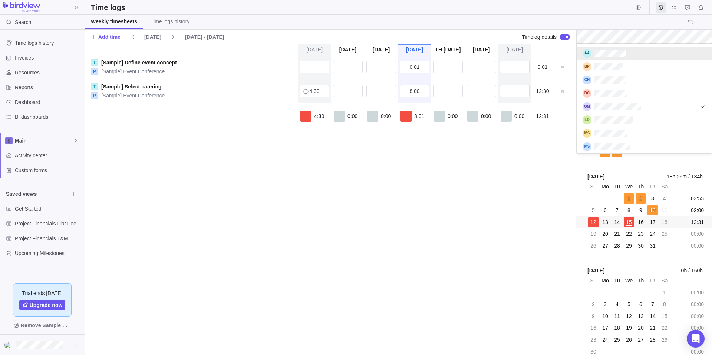
scroll to position [104, 129]
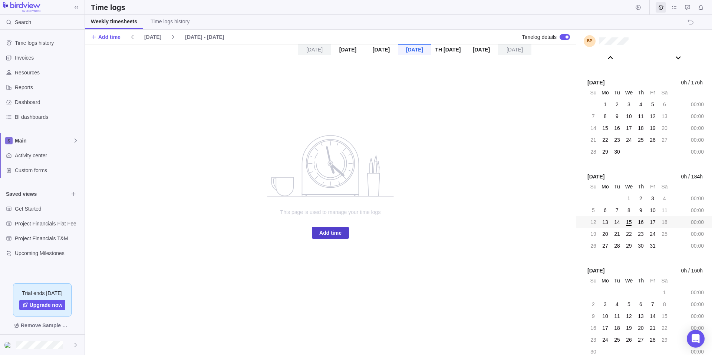
click at [334, 237] on span "Add time" at bounding box center [330, 233] width 22 height 9
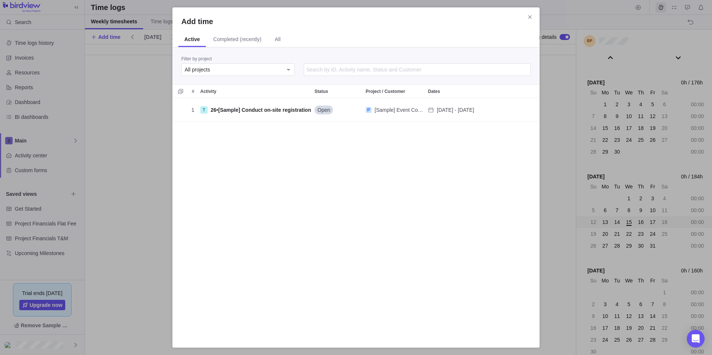
scroll to position [235, 361]
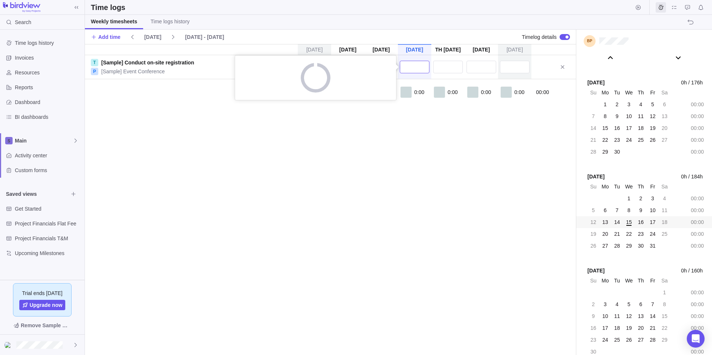
click at [429, 68] on input "text" at bounding box center [414, 67] width 30 height 13
type input "8"
type input "8h"
type input "8:00"
click at [358, 161] on div "[DATE] [DATE] [DATE] [DATE] Oct 16 [DATE] [DATE] T [Sample] Conduct on-site reg…" at bounding box center [330, 199] width 491 height 311
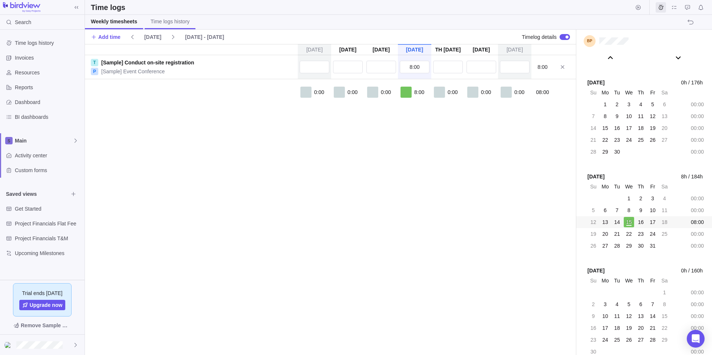
click at [165, 26] on link "Time logs history" at bounding box center [170, 22] width 51 height 14
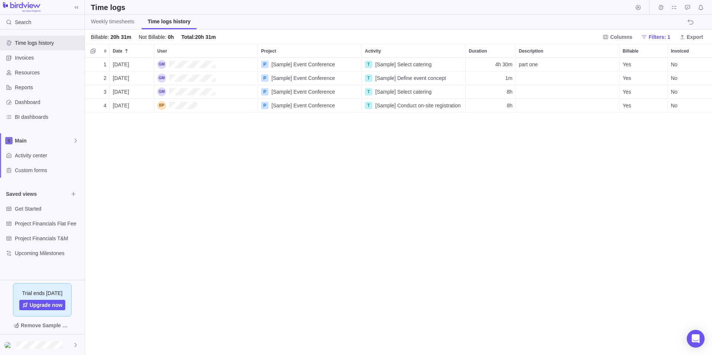
scroll to position [292, 621]
click at [393, 260] on div "1 [DATE] P [Sample] Event Conference T [Sample] Select catering 4h 30m part one…" at bounding box center [398, 207] width 627 height 298
click at [614, 255] on div "1 [DATE] P [Sample] Event Conference T [Sample] Select catering 4h 30m part one…" at bounding box center [398, 207] width 627 height 298
click at [545, 107] on div "Description" at bounding box center [566, 105] width 103 height 13
click at [548, 262] on div "1 [DATE] P [Sample] Event Conference T [Sample] Select catering 4h 30m part one…" at bounding box center [398, 207] width 627 height 298
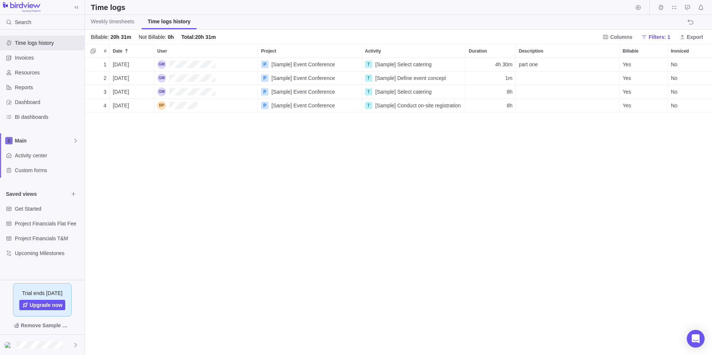
scroll to position [0, 45]
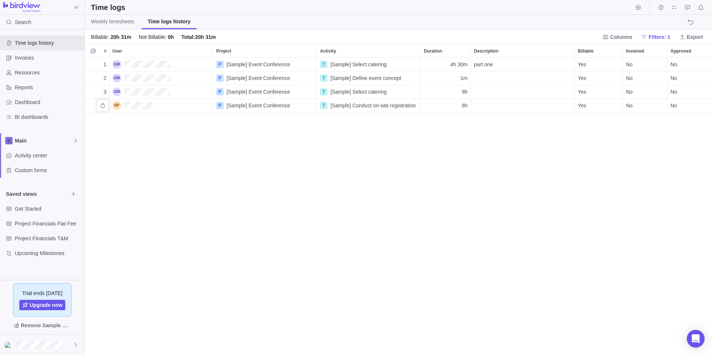
click at [686, 105] on div "No" at bounding box center [689, 105] width 44 height 13
click at [684, 122] on div "Yes" at bounding box center [689, 122] width 44 height 13
click at [678, 58] on div "No" at bounding box center [689, 64] width 44 height 13
click at [678, 82] on span "Yes" at bounding box center [677, 81] width 9 height 7
click at [681, 79] on div "No" at bounding box center [689, 78] width 44 height 13
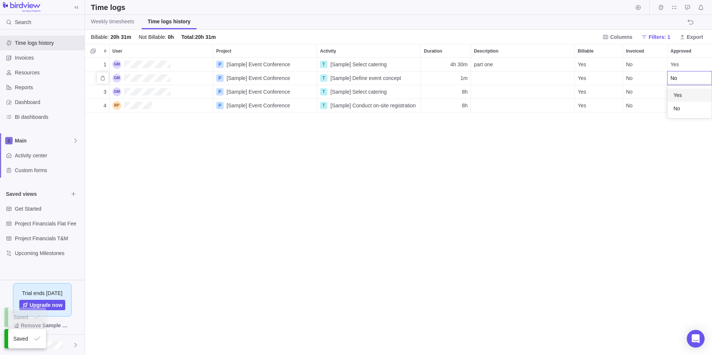
click at [676, 94] on span "Yes" at bounding box center [677, 95] width 9 height 7
click at [682, 90] on div "No" at bounding box center [689, 91] width 44 height 13
click at [680, 104] on div "Yes" at bounding box center [689, 108] width 44 height 13
click at [158, 196] on div "1 [DATE] P [Sample] Event Conference T [Sample] Select catering 4h 30m part one…" at bounding box center [398, 207] width 627 height 298
click at [444, 77] on div "1m" at bounding box center [446, 78] width 50 height 13
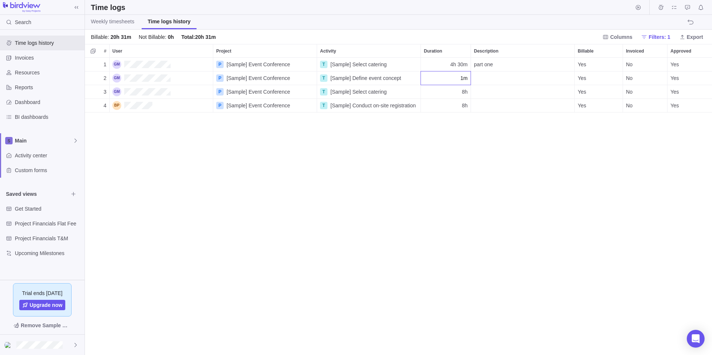
click at [465, 81] on input "1m" at bounding box center [445, 78] width 50 height 14
type input "1"
type input "1:30"
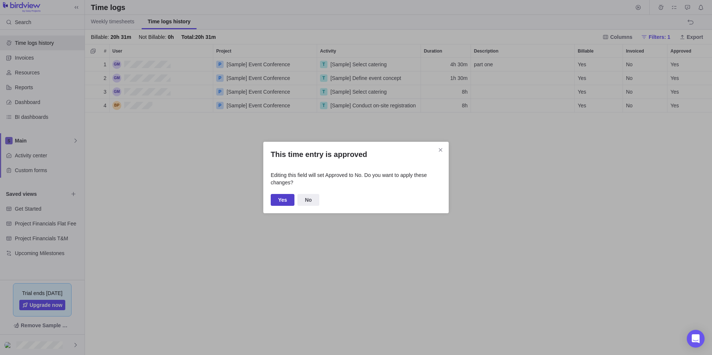
click at [286, 202] on span "Yes" at bounding box center [283, 200] width 24 height 12
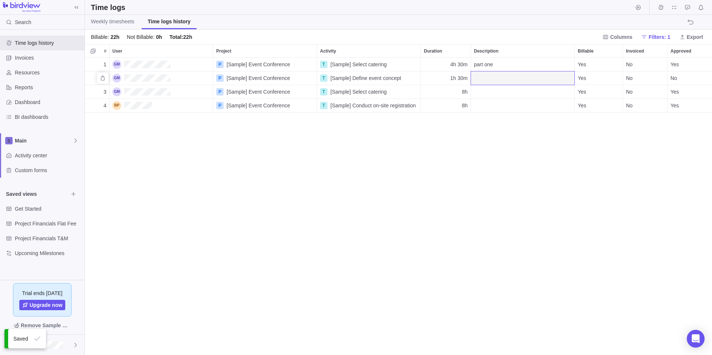
click at [461, 77] on span "1h 30m" at bounding box center [458, 77] width 17 height 7
click at [207, 279] on div "1 [DATE] P [Sample] Event Conference T [Sample] Select catering 4h 30m part one…" at bounding box center [398, 207] width 627 height 298
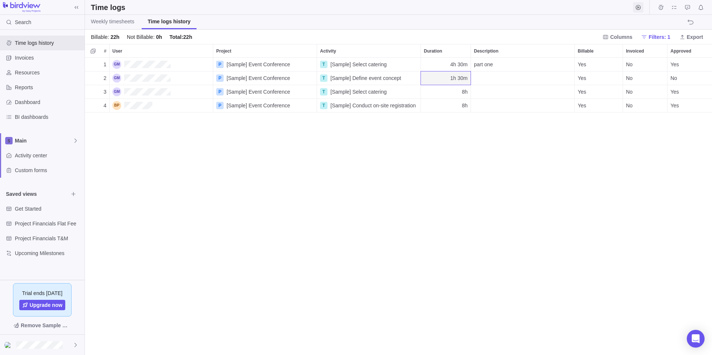
click at [640, 5] on icon "Start timer" at bounding box center [638, 7] width 6 height 6
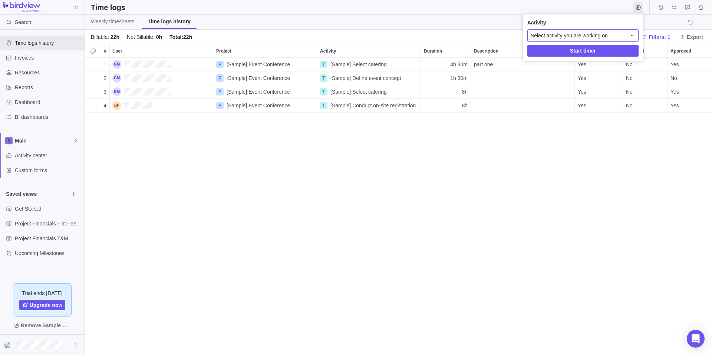
click at [607, 32] on span "Select activity you are working on" at bounding box center [568, 35] width 77 height 7
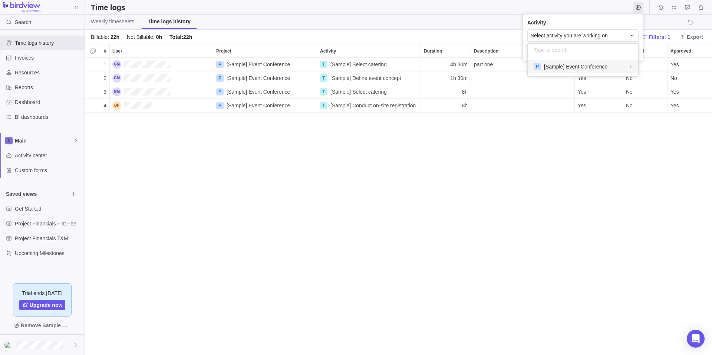
click at [628, 63] on div "P [Sample] Event Conference" at bounding box center [582, 67] width 99 height 8
click at [568, 93] on span "[Sample] Select venue" at bounding box center [570, 96] width 52 height 7
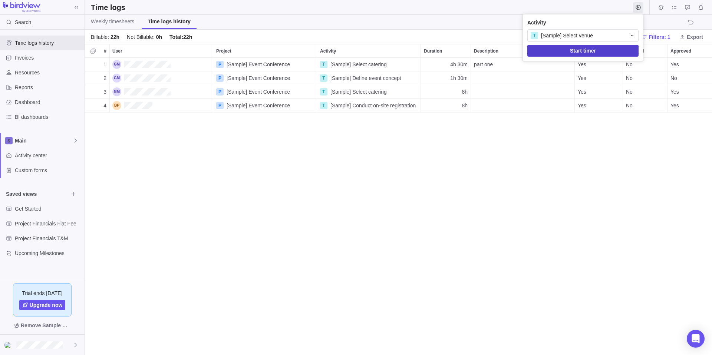
click at [591, 50] on span "Start timer" at bounding box center [583, 50] width 26 height 9
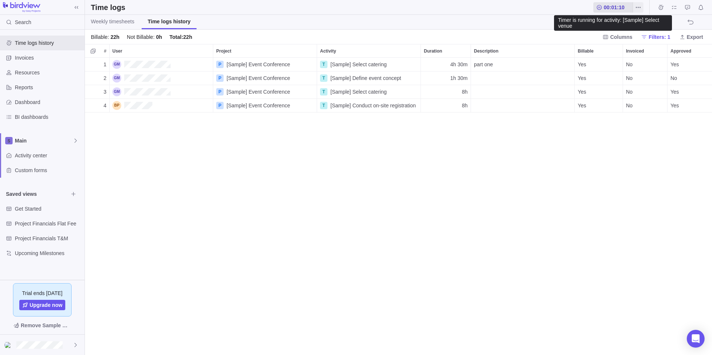
click at [599, 8] on icon at bounding box center [599, 7] width 6 height 6
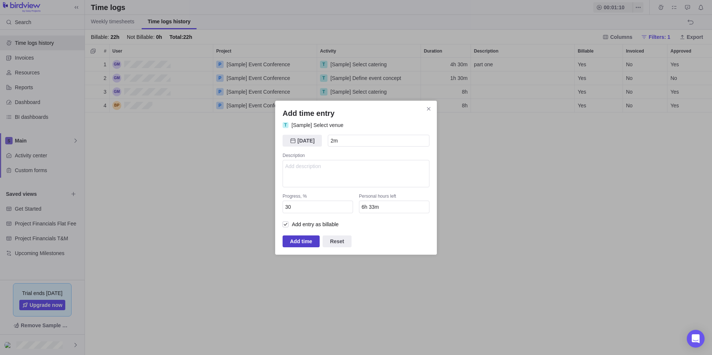
click at [297, 242] on span "Add time" at bounding box center [301, 241] width 22 height 9
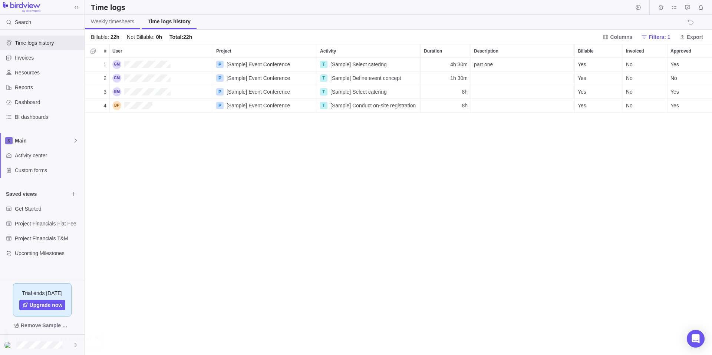
click at [120, 24] on span "Weekly timesheets" at bounding box center [112, 21] width 43 height 7
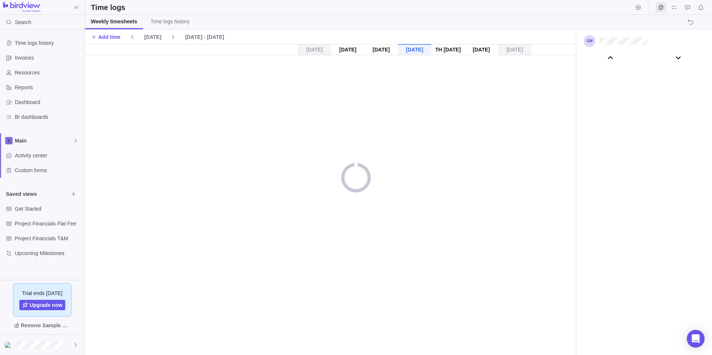
scroll to position [41390, 0]
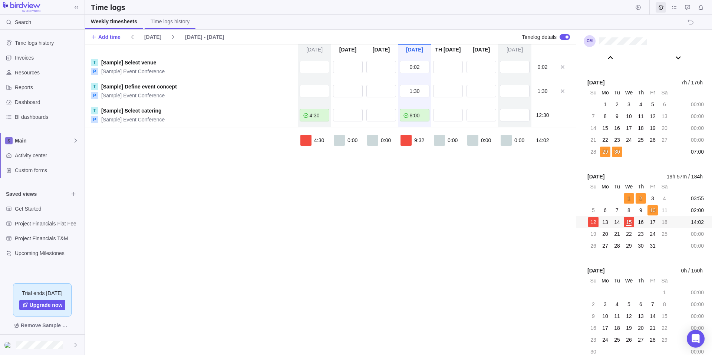
click at [180, 17] on link "Time logs history" at bounding box center [170, 22] width 51 height 14
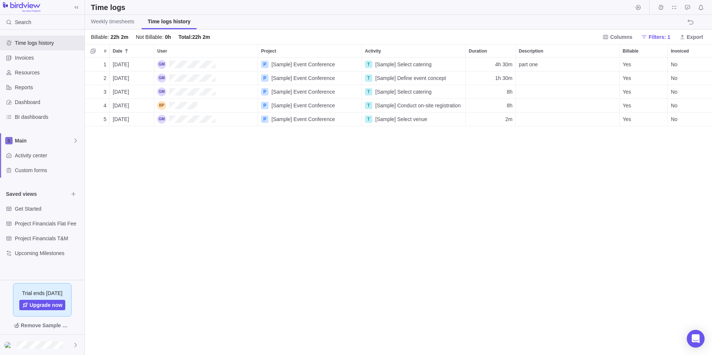
scroll to position [292, 621]
click at [673, 5] on icon "My assignments" at bounding box center [674, 7] width 6 height 6
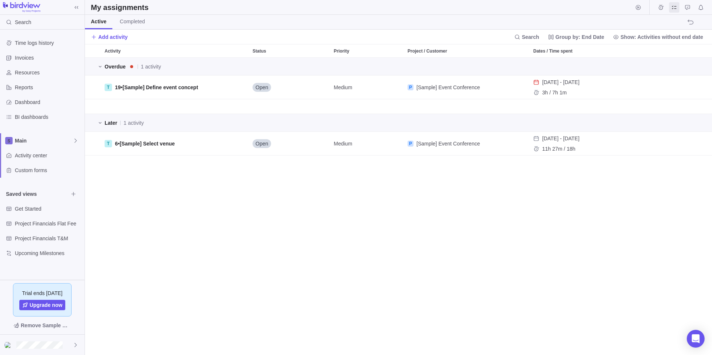
scroll to position [292, 621]
click at [676, 10] on icon "My assignments" at bounding box center [674, 7] width 6 height 6
click at [45, 39] on span "Time logs history" at bounding box center [48, 42] width 67 height 7
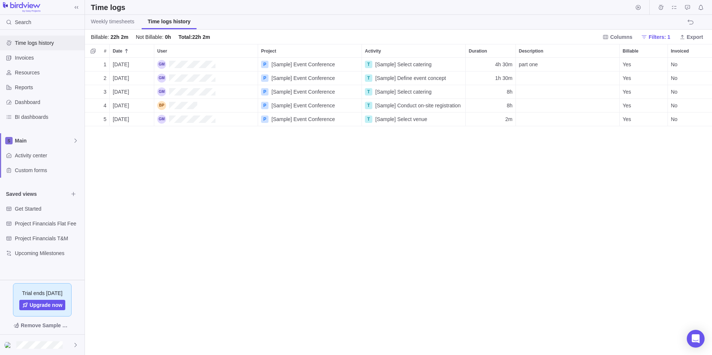
scroll to position [292, 621]
click at [102, 22] on span "Weekly timesheets" at bounding box center [112, 21] width 43 height 7
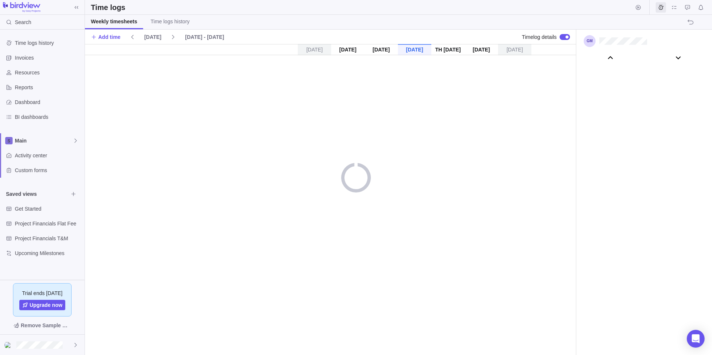
scroll to position [41390, 0]
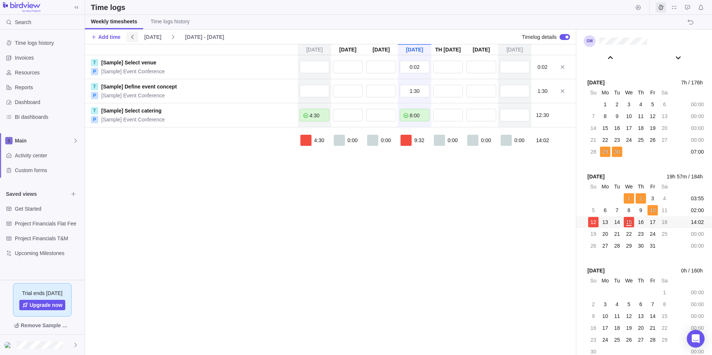
click at [135, 39] on span at bounding box center [132, 37] width 12 height 10
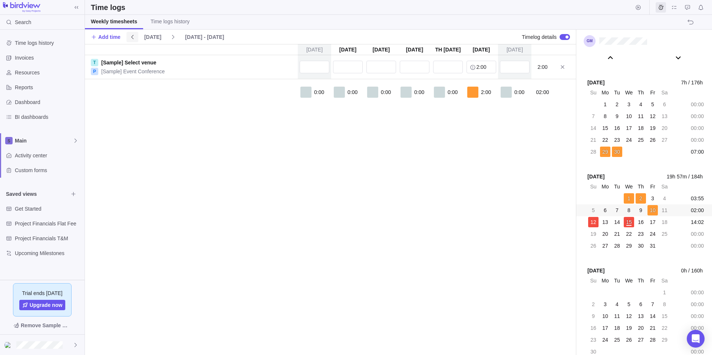
click at [135, 39] on span at bounding box center [132, 37] width 12 height 10
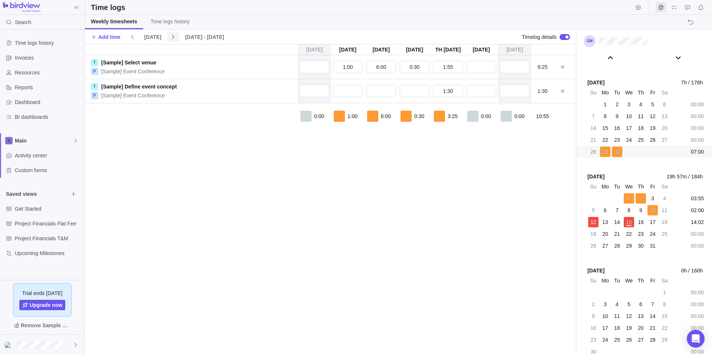
click at [172, 37] on icon at bounding box center [173, 37] width 2 height 4
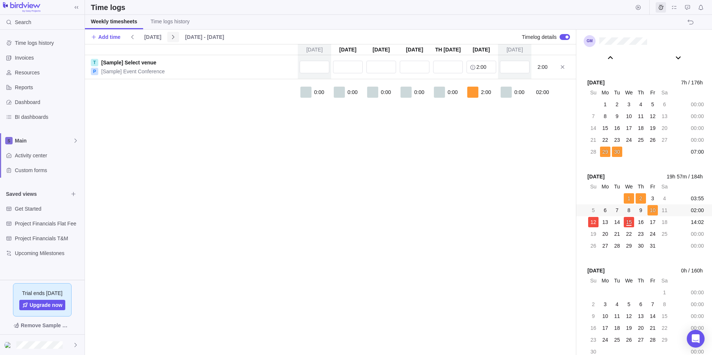
click at [172, 37] on icon at bounding box center [173, 37] width 2 height 4
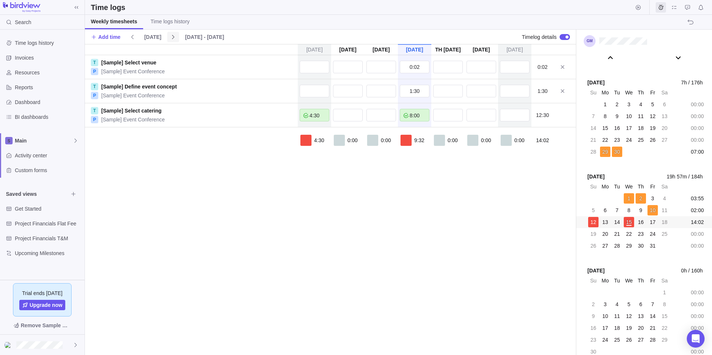
click at [172, 37] on icon at bounding box center [173, 37] width 2 height 4
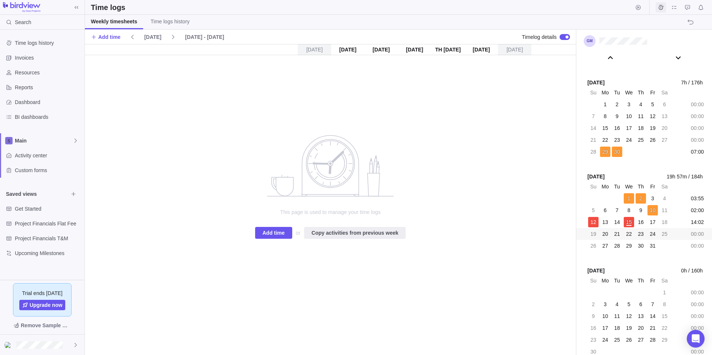
click at [664, 6] on span "Time logs" at bounding box center [660, 7] width 10 height 10
click at [676, 5] on icon "My assignments" at bounding box center [674, 7] width 6 height 6
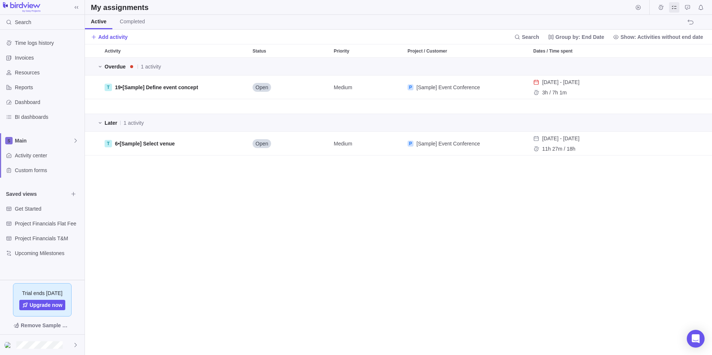
scroll to position [292, 621]
click at [42, 157] on span "Activity center" at bounding box center [48, 155] width 67 height 7
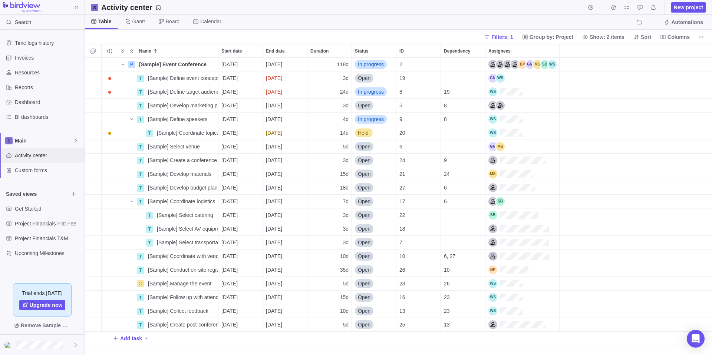
scroll to position [292, 621]
click at [199, 78] on span "Details" at bounding box center [194, 77] width 17 height 7
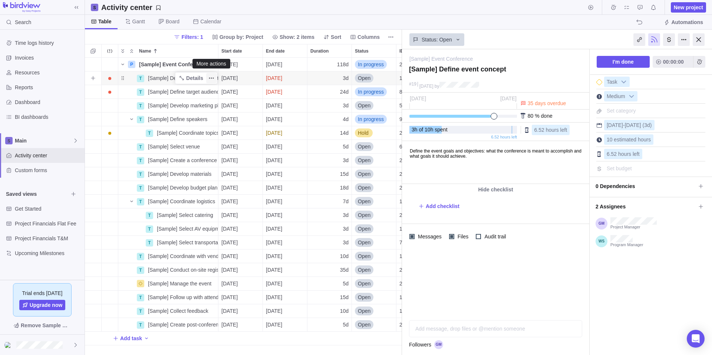
click at [214, 79] on span "More actions" at bounding box center [211, 78] width 10 height 10
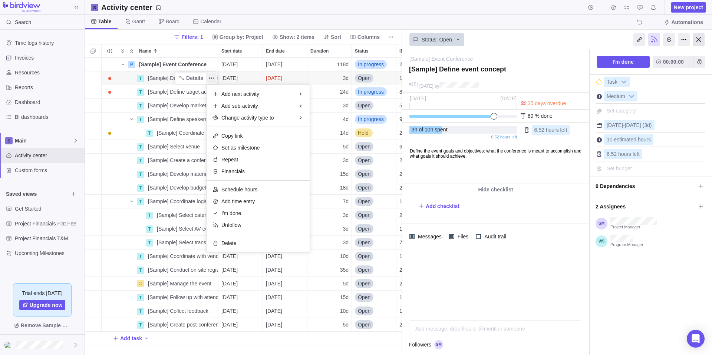
drag, startPoint x: 696, startPoint y: 45, endPoint x: 702, endPoint y: 41, distance: 7.5
click at [697, 45] on body "Search Time logs history Invoices Resources Reports Dashboard BI dashboards Mai…" at bounding box center [356, 177] width 712 height 355
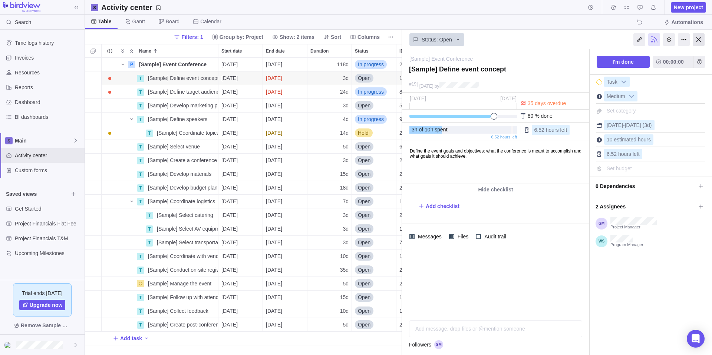
click at [699, 41] on div at bounding box center [698, 39] width 12 height 13
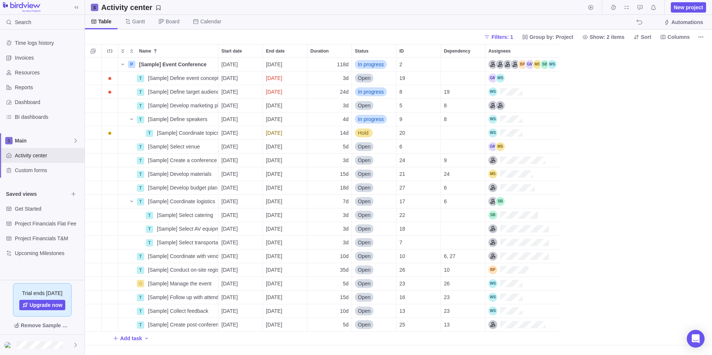
scroll to position [292, 621]
click at [210, 91] on icon "More actions" at bounding box center [211, 92] width 6 height 6
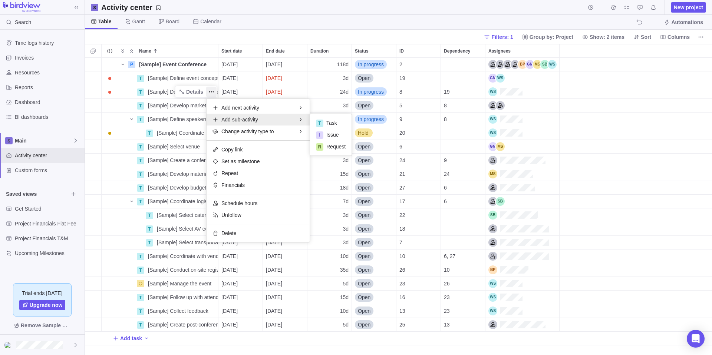
click at [220, 79] on div "Name Start date End date Duration Status ID Dependency Assignees P [Sample] Eve…" at bounding box center [398, 199] width 627 height 311
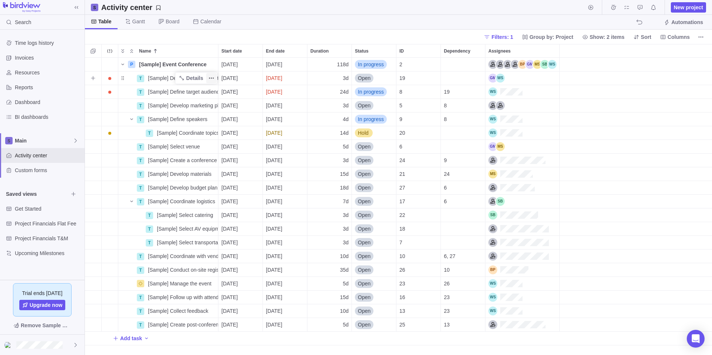
click at [213, 77] on icon "More actions" at bounding box center [211, 78] width 6 height 6
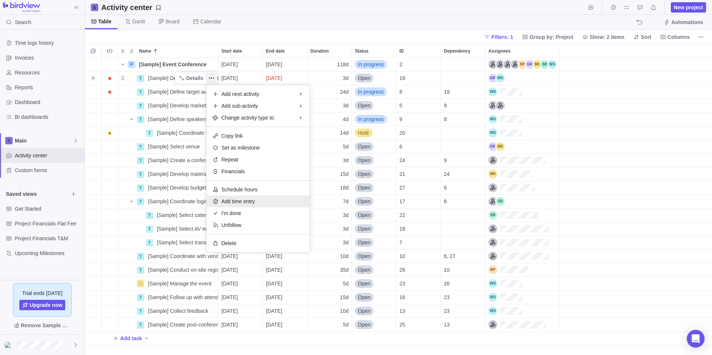
click at [260, 200] on div "Add time entry" at bounding box center [257, 202] width 103 height 12
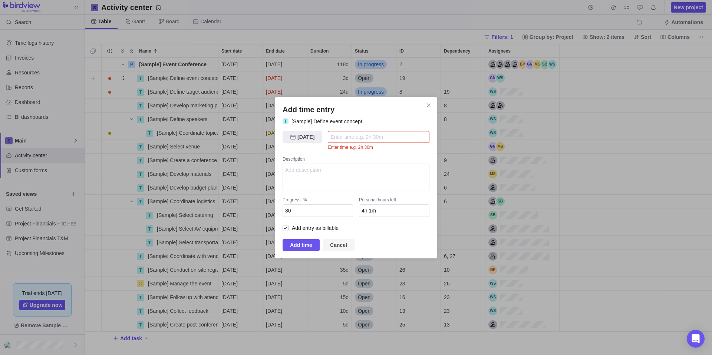
click at [334, 243] on span "Cancel" at bounding box center [338, 245] width 17 height 9
